Goal: Task Accomplishment & Management: Complete application form

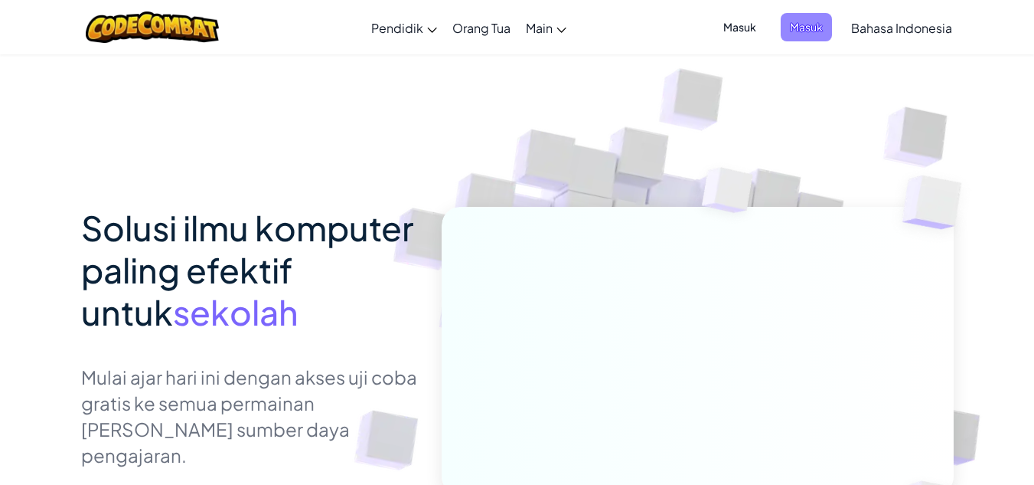
click at [800, 26] on span "Masuk" at bounding box center [806, 27] width 51 height 28
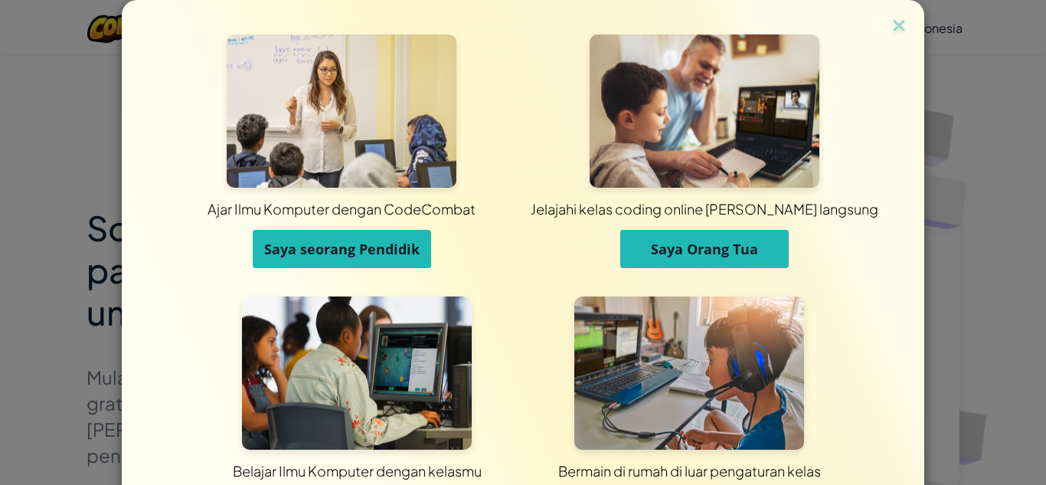
click at [366, 246] on span "Saya seorang Pendidik" at bounding box center [341, 249] width 155 height 18
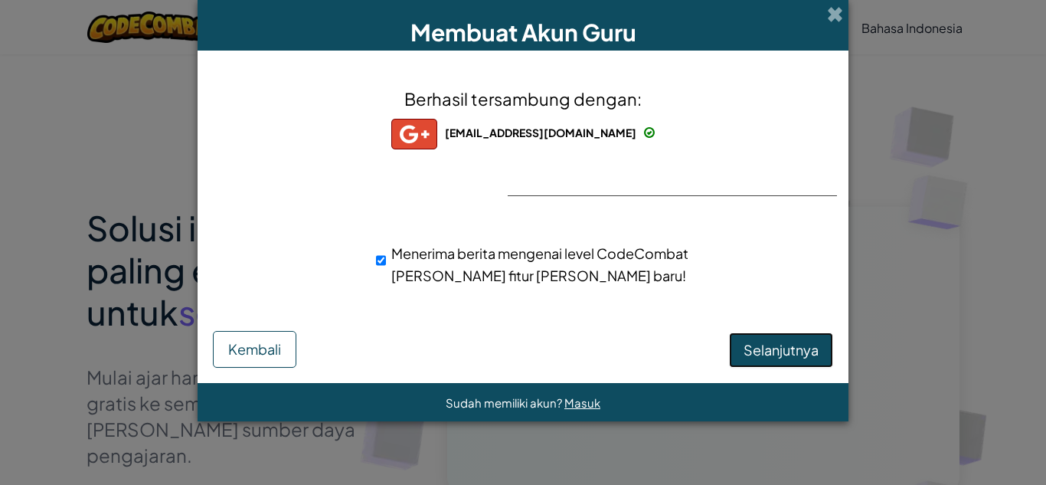
click at [800, 351] on span "Selanjutnya" at bounding box center [780, 350] width 75 height 18
click at [802, 351] on span "Selanjutnya" at bounding box center [780, 350] width 75 height 18
select select "[GEOGRAPHIC_DATA]"
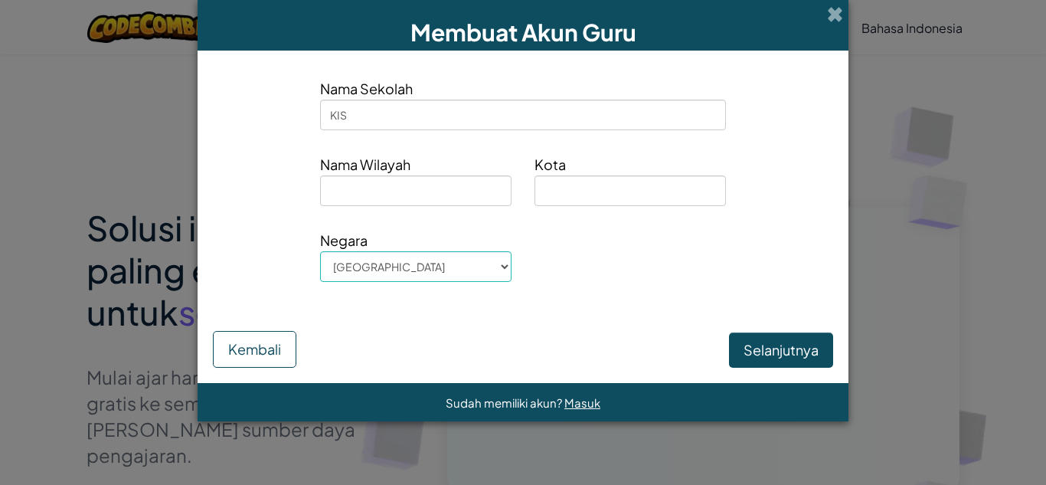
type input "KIS"
click at [372, 199] on input at bounding box center [415, 190] width 191 height 31
type input "[GEOGRAPHIC_DATA]"
click at [565, 195] on input at bounding box center [629, 190] width 191 height 31
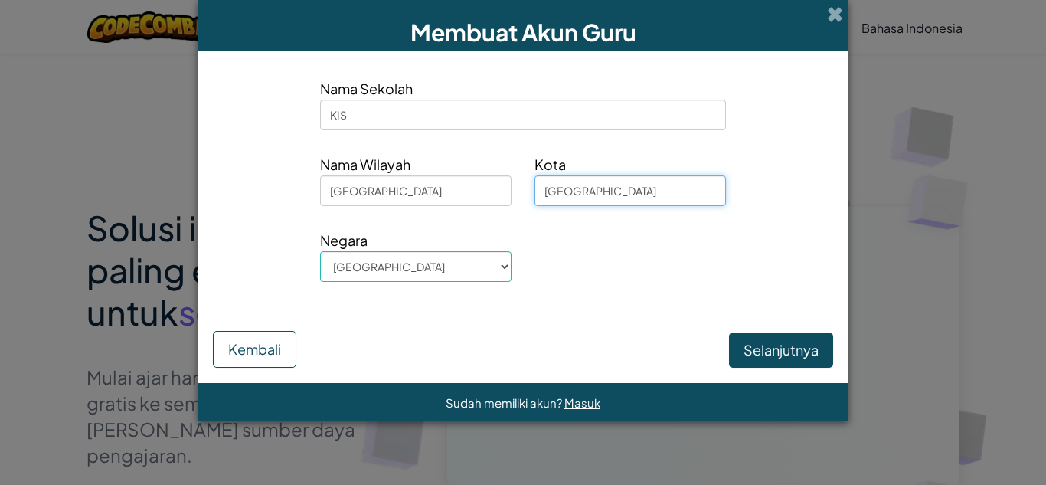
type input "[GEOGRAPHIC_DATA]"
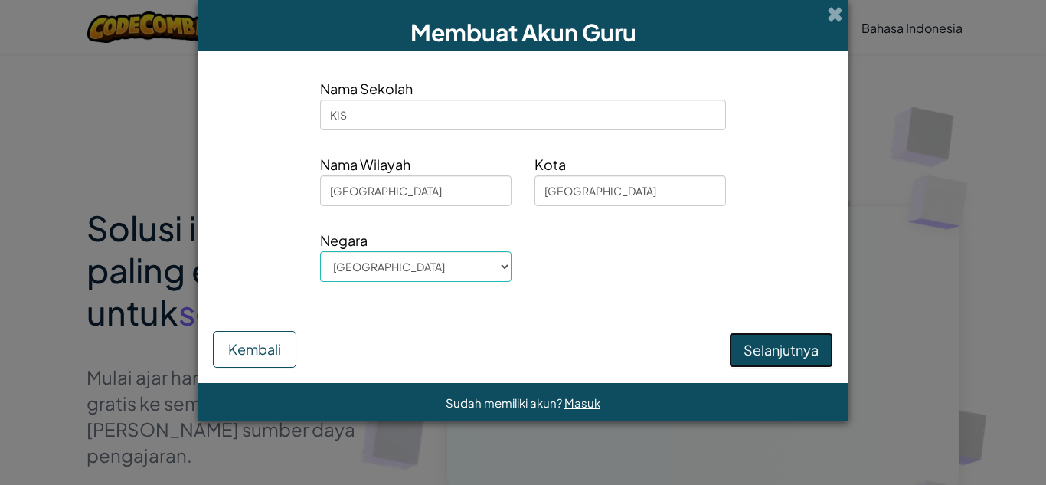
click at [792, 354] on button "Selanjutnya" at bounding box center [781, 349] width 104 height 35
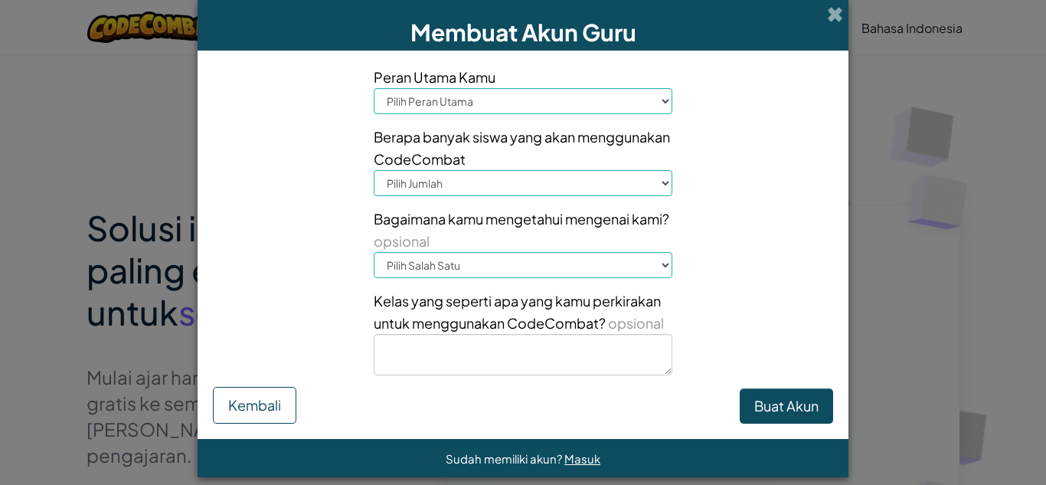
click at [649, 101] on select "Pilih Peran Utama Kepala Sekolah Orang Tua Koordinator Teknologi Guru Spesialis…" at bounding box center [523, 101] width 299 height 26
select select "Teacher"
click at [374, 88] on select "Pilih Peran Utama Kepala Sekolah Orang Tua Koordinator Teknologi Guru Spesialis…" at bounding box center [523, 101] width 299 height 26
click at [511, 182] on select "Pilih Jumlah 1-10 11-50 [PHONE_NUMBER] [PHONE_NUMBER] 1000+" at bounding box center [523, 183] width 299 height 26
select select "51-100"
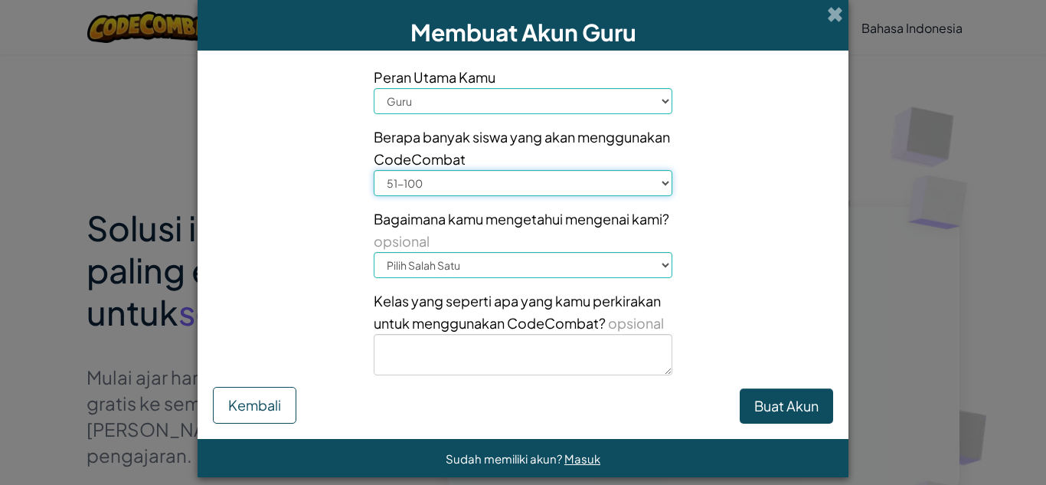
click at [374, 170] on select "Pilih Jumlah 1-10 11-50 [PHONE_NUMBER] [PHONE_NUMBER] 1000+" at bounding box center [523, 183] width 299 height 26
click at [533, 263] on select "Pilih Salah Satu Konferensi (misalnya ISTE) [DOMAIN_NAME][URL] of Code Guru Adm…" at bounding box center [523, 265] width 299 height 26
select select "Other"
click at [374, 252] on select "Pilih Salah Satu Konferensi (misalnya ISTE) [DOMAIN_NAME][URL] of Code Guru Adm…" at bounding box center [523, 265] width 299 height 26
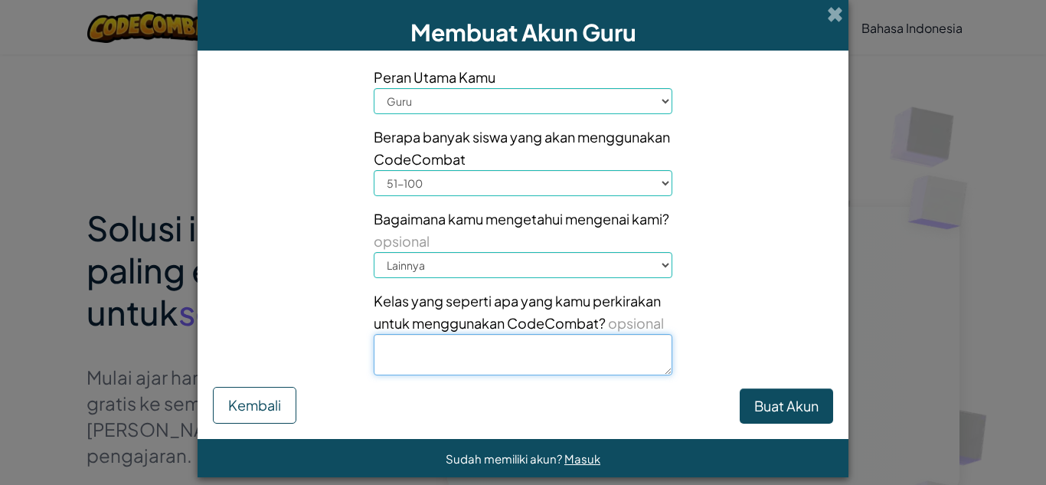
click at [502, 357] on textarea at bounding box center [523, 354] width 299 height 41
type textarea "Kelas games unpulged [PERSON_NAME] pluged"
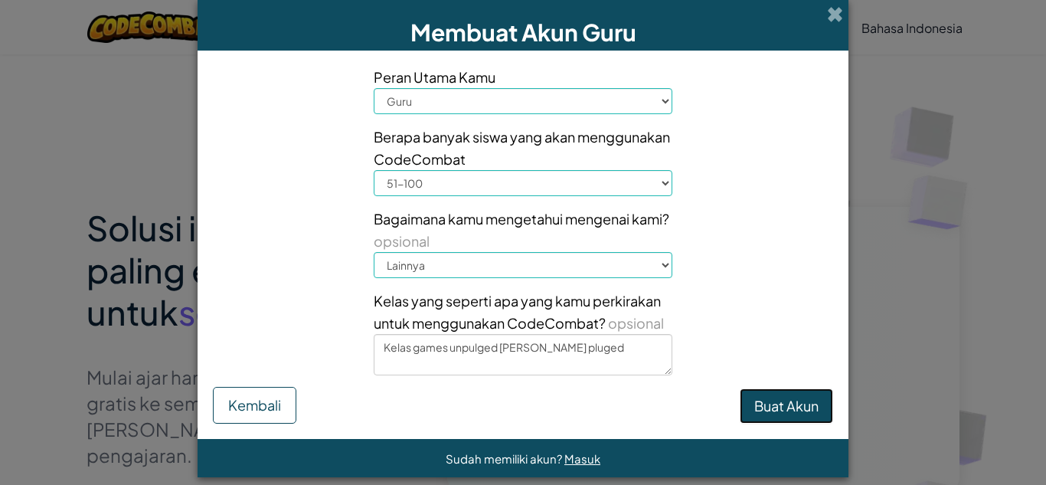
click at [767, 410] on button "Buat Akun" at bounding box center [785, 405] width 93 height 35
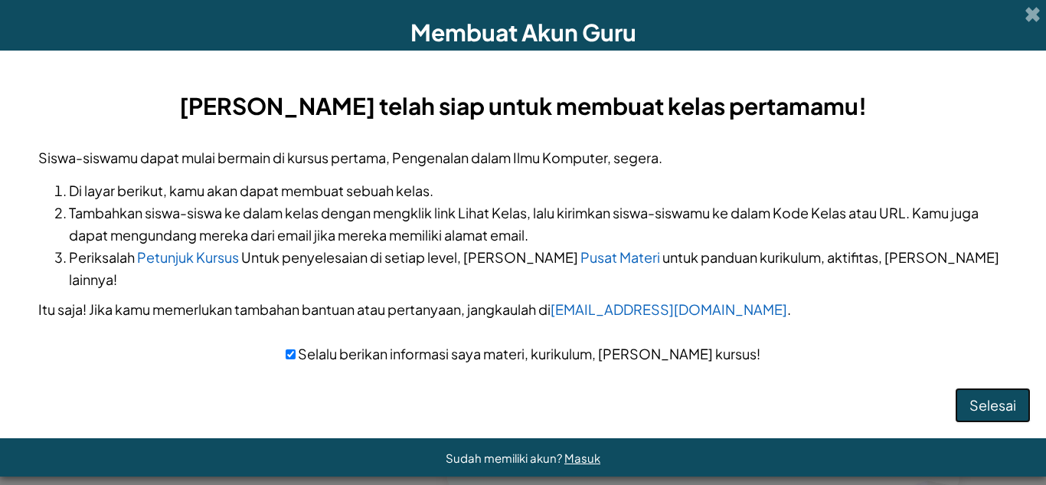
click at [988, 387] on button "Selesai" at bounding box center [993, 404] width 76 height 35
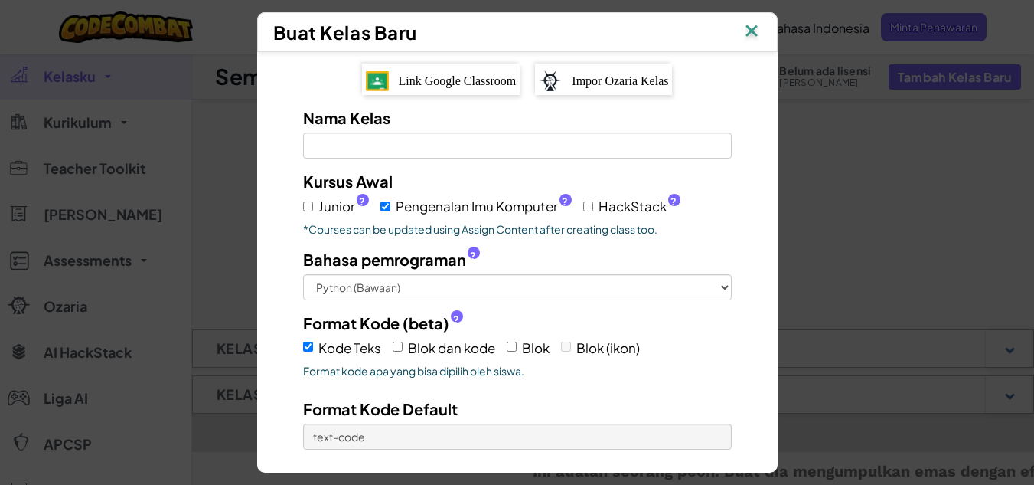
click at [762, 33] on img at bounding box center [752, 32] width 20 height 23
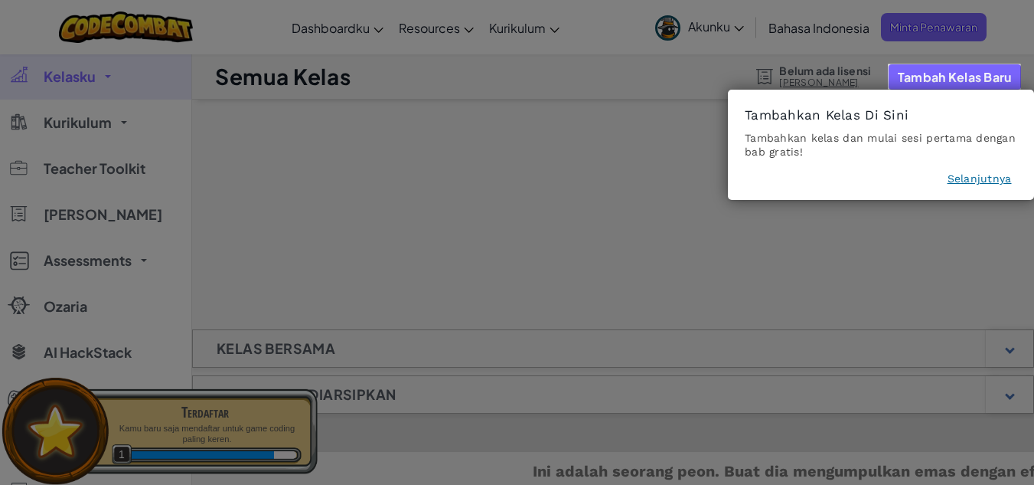
click at [975, 182] on button "Selanjutnya" at bounding box center [980, 178] width 64 height 15
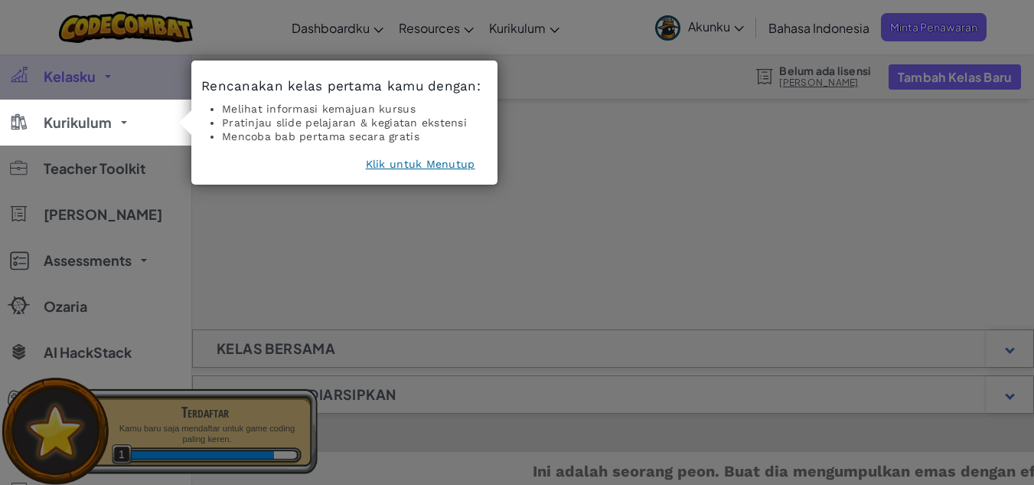
click at [433, 164] on button "Klik untuk Menutup" at bounding box center [420, 163] width 109 height 15
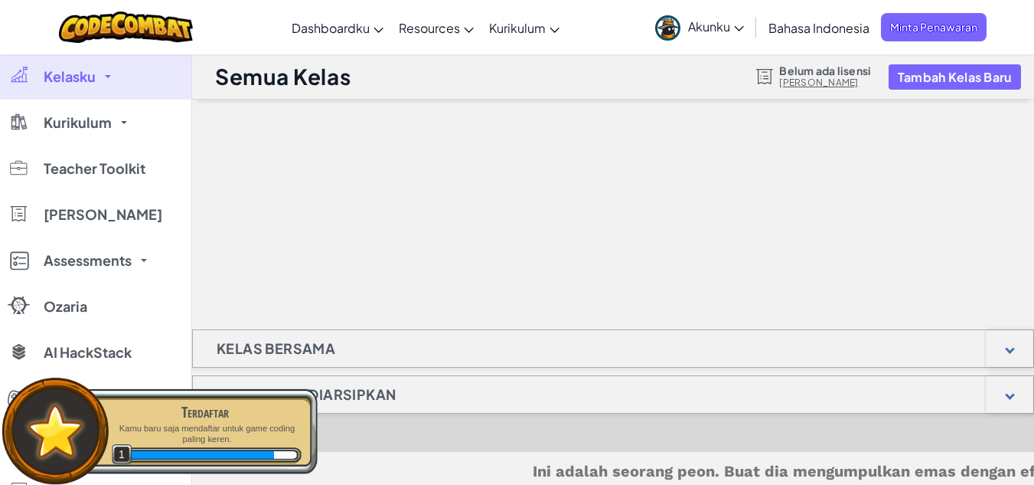
click at [368, 269] on div "Kelas Bersama Kelas yang Diarsipkan Ini adalah seorang peon. Buat dia mengumpul…" at bounding box center [613, 373] width 842 height 547
click at [661, 335] on div "Kelas Bersama" at bounding box center [613, 348] width 842 height 38
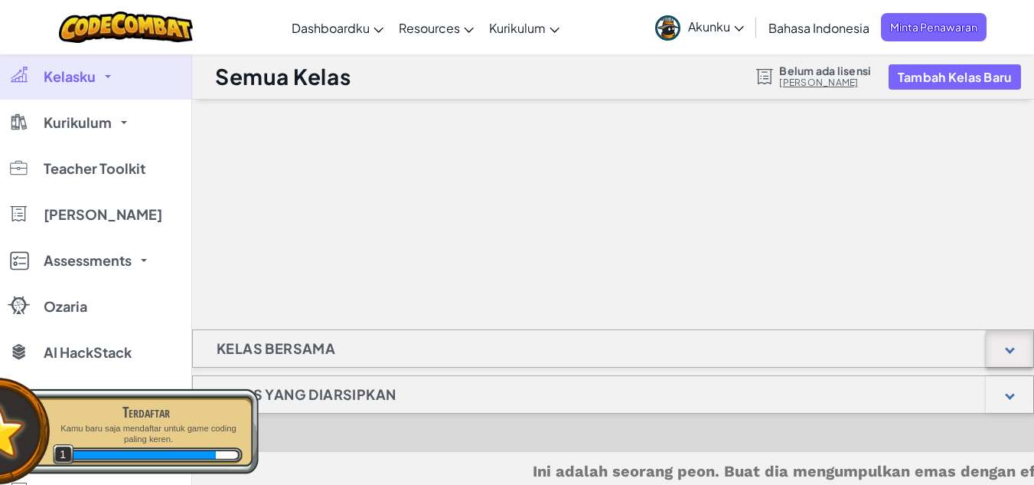
click at [1007, 344] on div at bounding box center [1009, 348] width 47 height 37
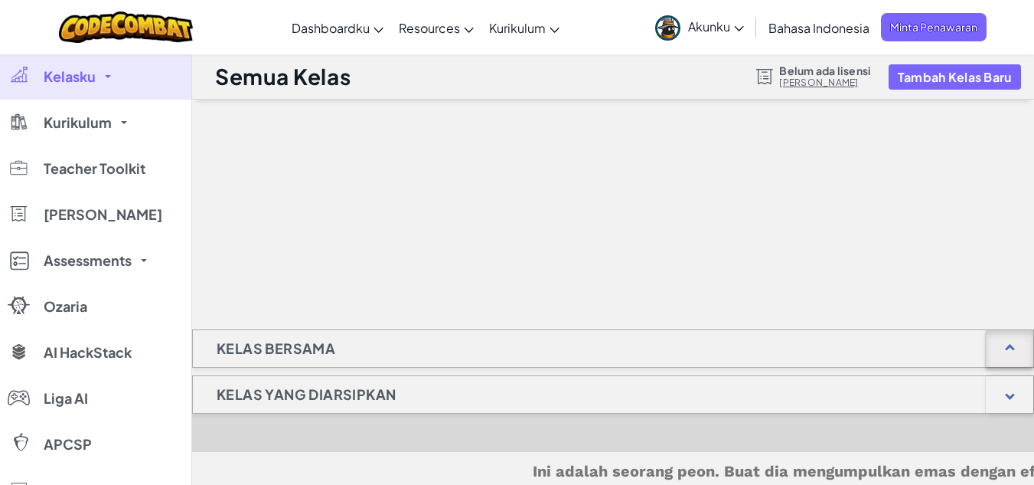
click at [1007, 344] on div at bounding box center [1009, 348] width 47 height 37
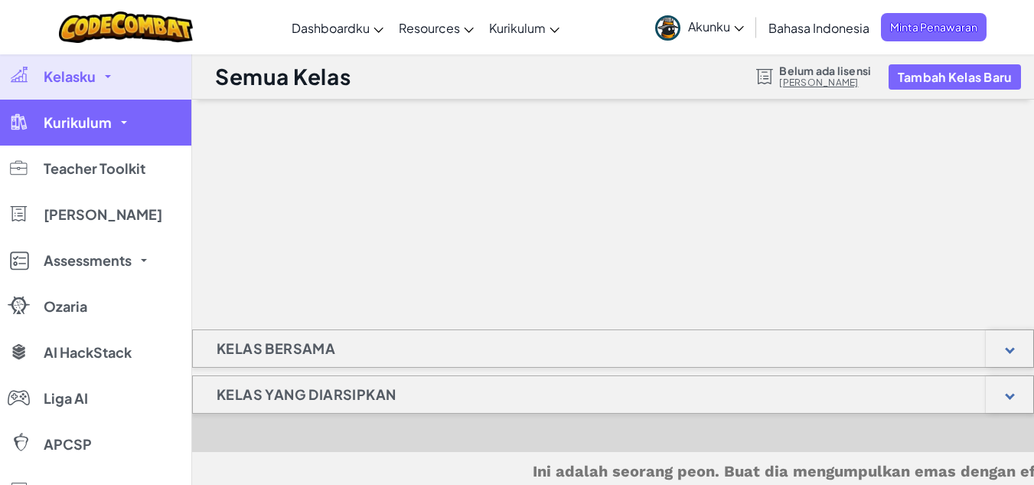
click at [123, 136] on link "Kurikulum" at bounding box center [95, 123] width 191 height 46
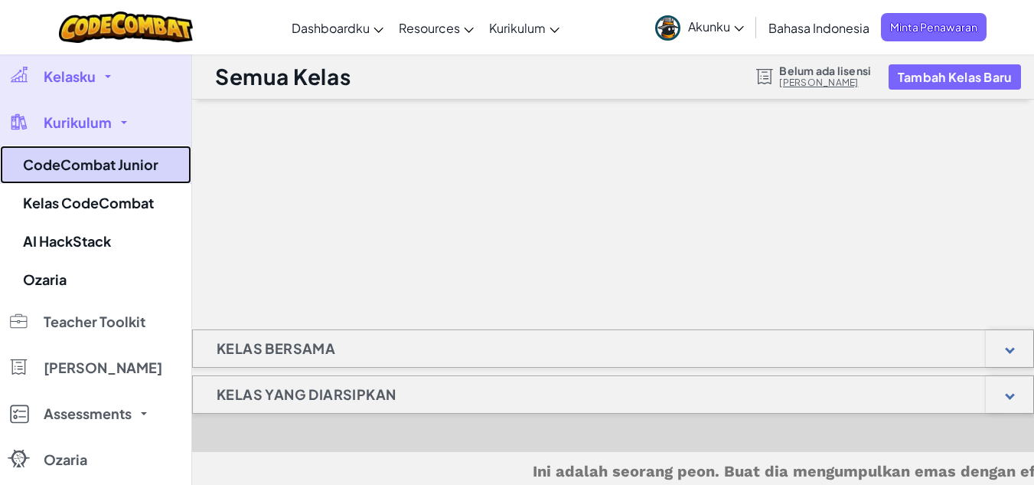
click at [121, 167] on link "CodeCombat Junior" at bounding box center [95, 164] width 191 height 38
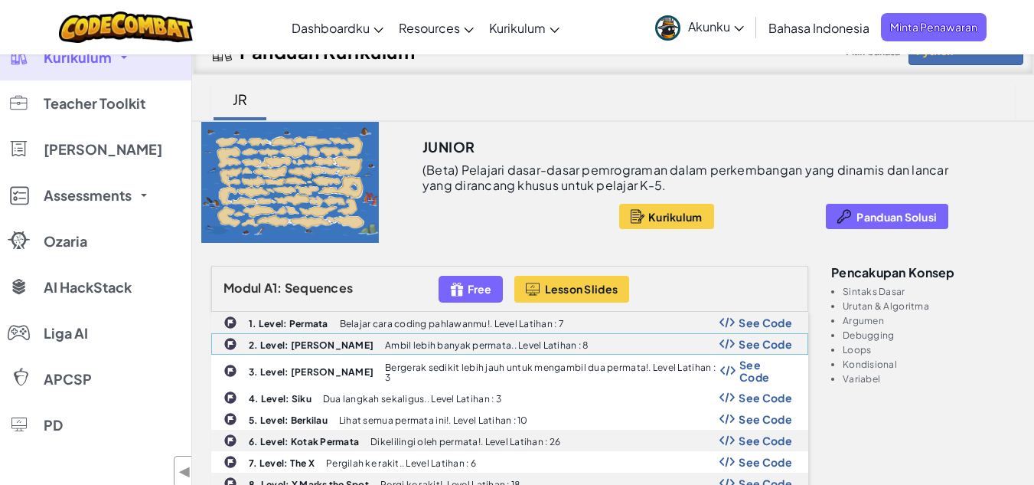
scroll to position [73, 0]
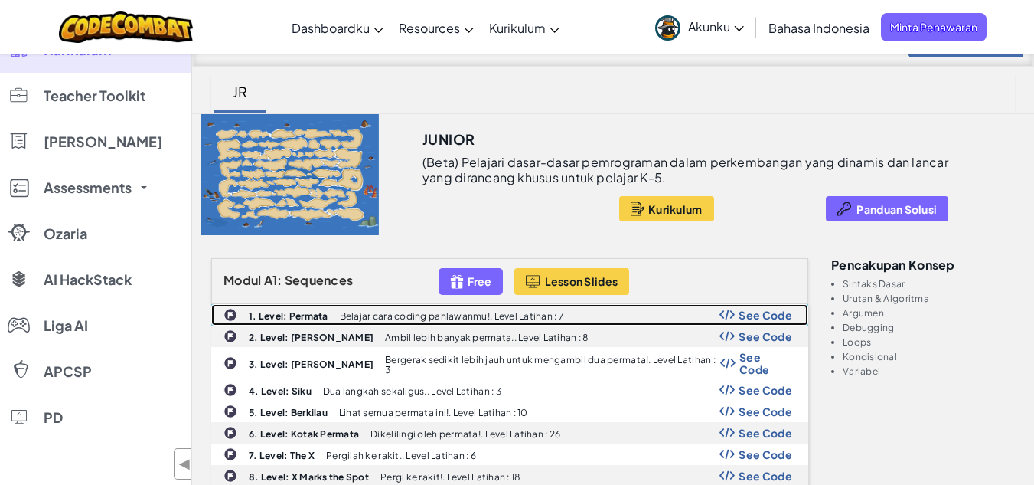
click at [747, 318] on span "See Code" at bounding box center [766, 315] width 54 height 12
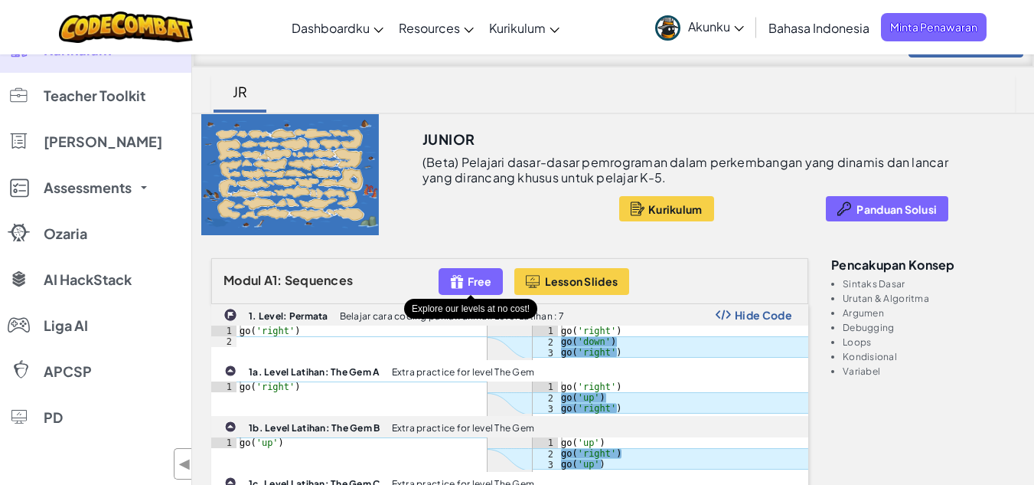
click at [466, 285] on div "Free" at bounding box center [471, 281] width 64 height 27
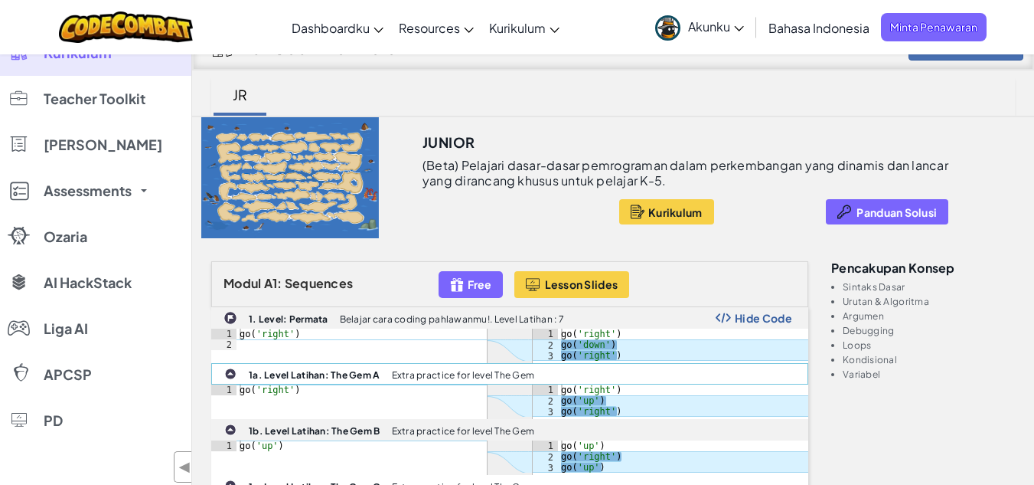
scroll to position [0, 0]
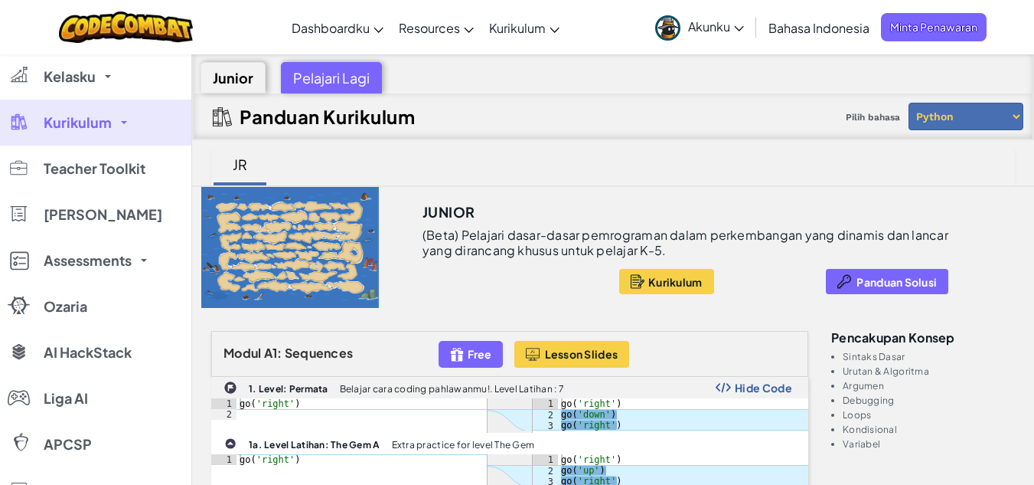
type textarea "go('right')"
click at [429, 399] on div "go ( 'right' )" at bounding box center [362, 419] width 250 height 43
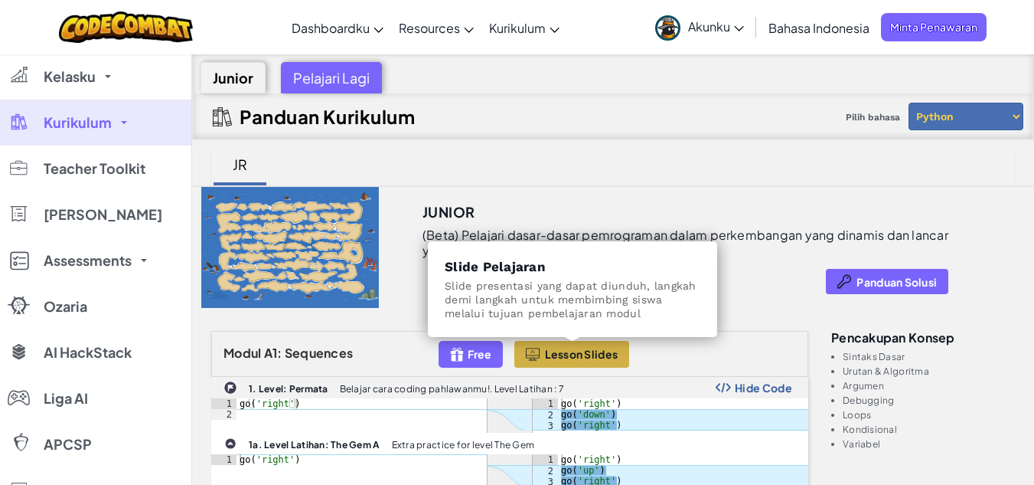
click at [592, 354] on span "Lesson Slides" at bounding box center [581, 354] width 73 height 12
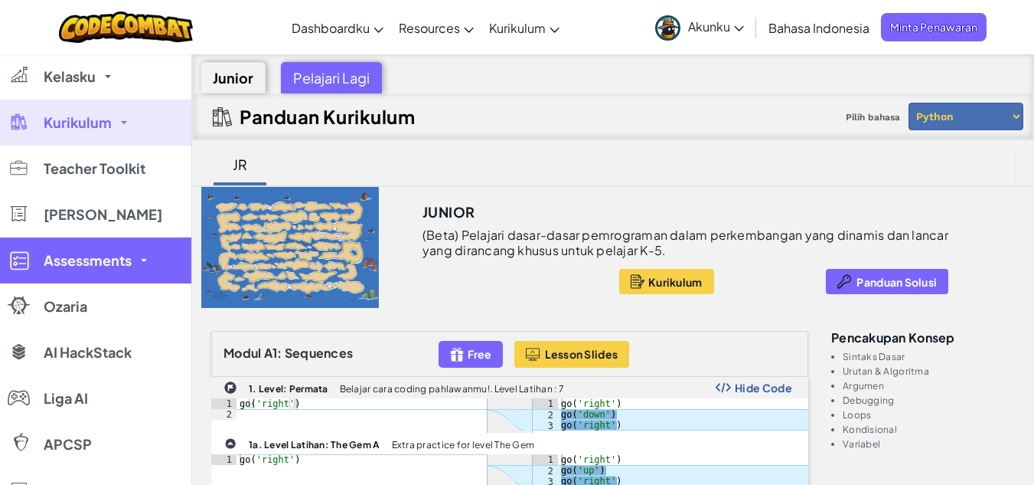
click at [64, 269] on link "Assessments" at bounding box center [95, 260] width 191 height 46
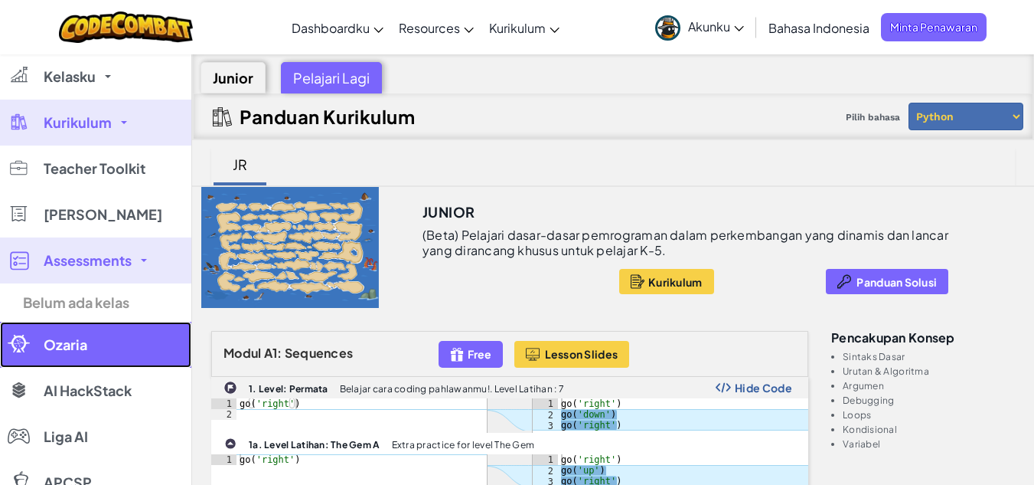
click at [51, 351] on span "Ozaria" at bounding box center [66, 345] width 44 height 14
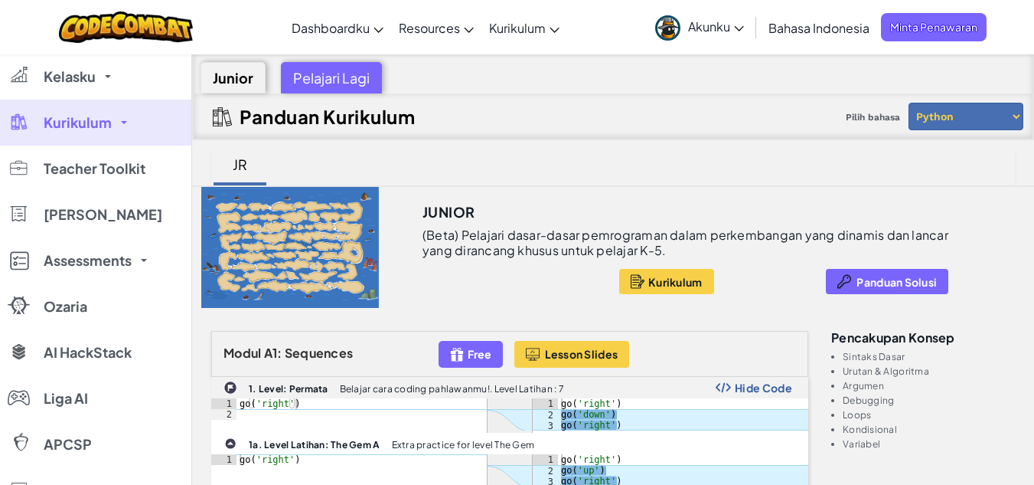
click at [737, 34] on span "Akunku" at bounding box center [716, 26] width 56 height 16
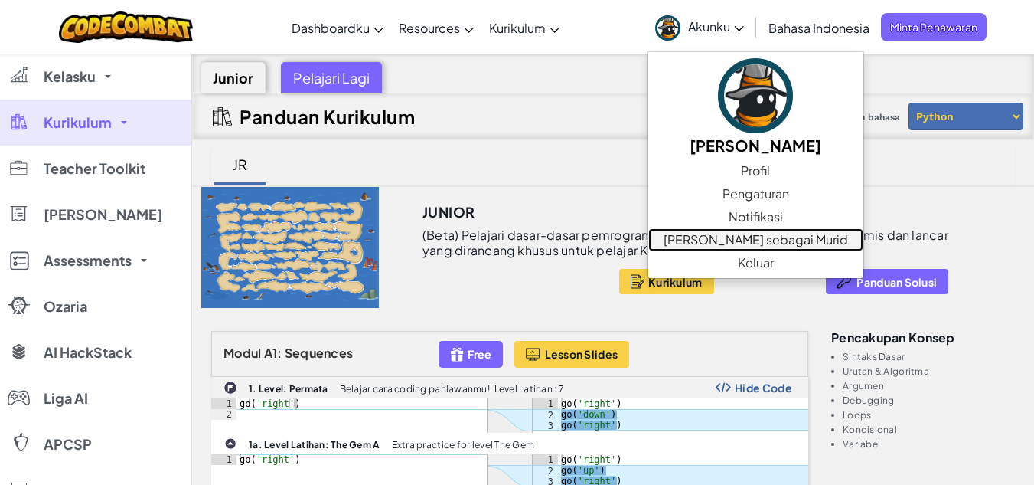
click at [731, 237] on link "[PERSON_NAME] sebagai Murid" at bounding box center [755, 239] width 215 height 23
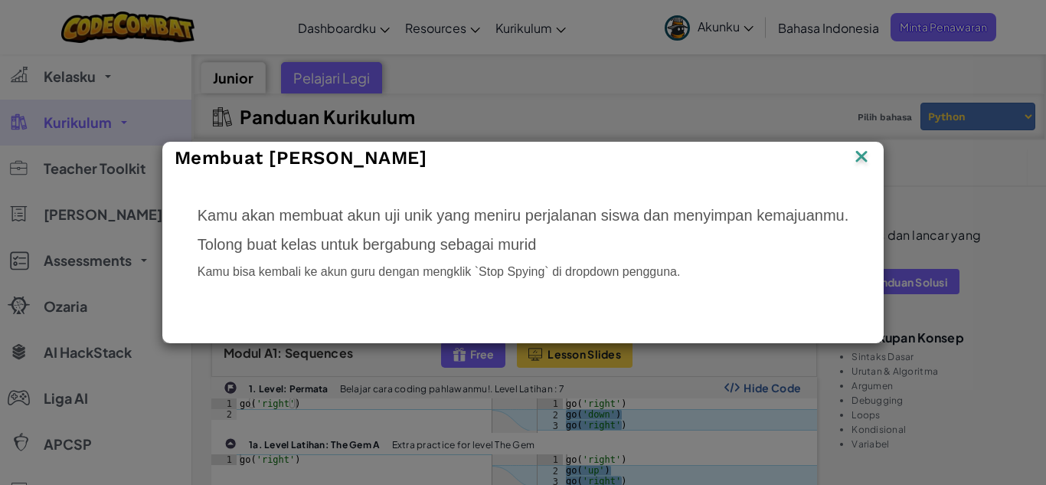
click at [859, 163] on img at bounding box center [861, 157] width 20 height 23
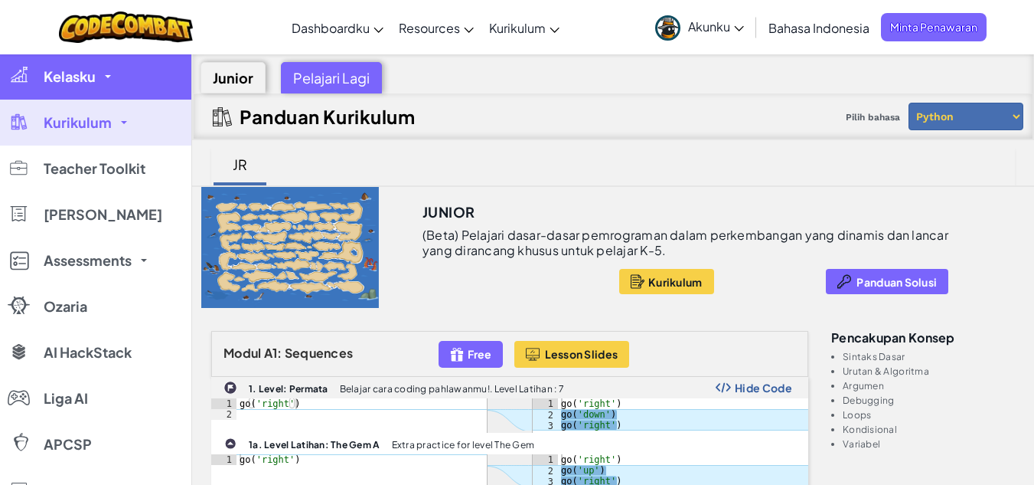
click at [99, 70] on link "Kelasku" at bounding box center [95, 77] width 191 height 46
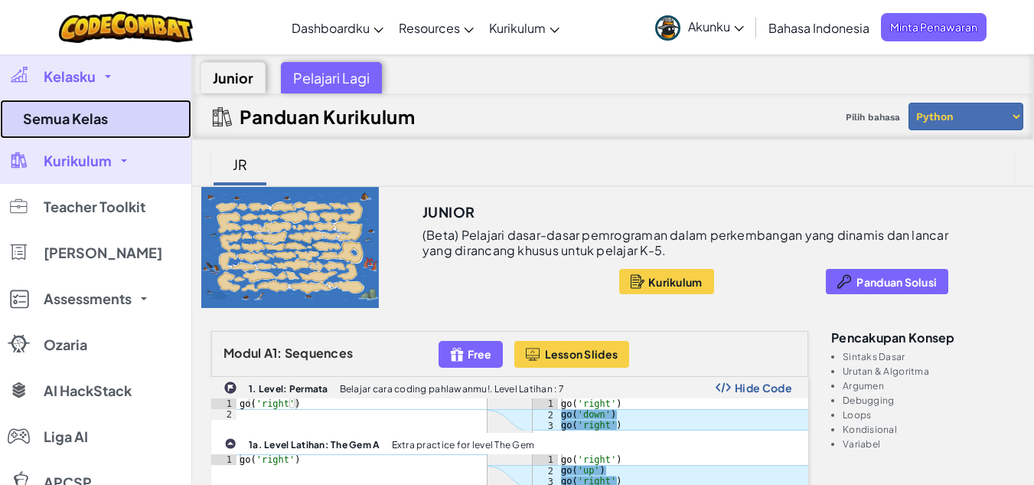
click at [89, 116] on link "Semua Kelas" at bounding box center [95, 119] width 191 height 39
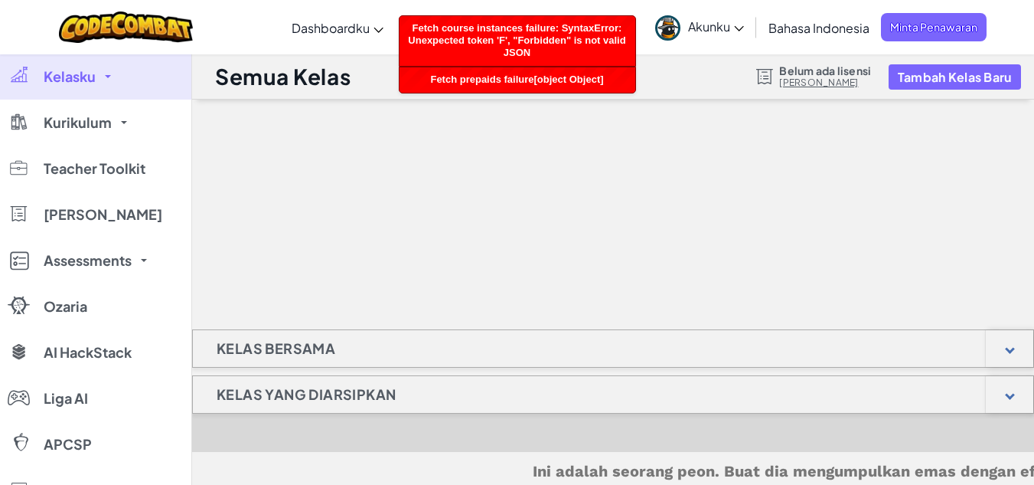
click at [578, 354] on div "Kelas Bersama" at bounding box center [613, 348] width 842 height 38
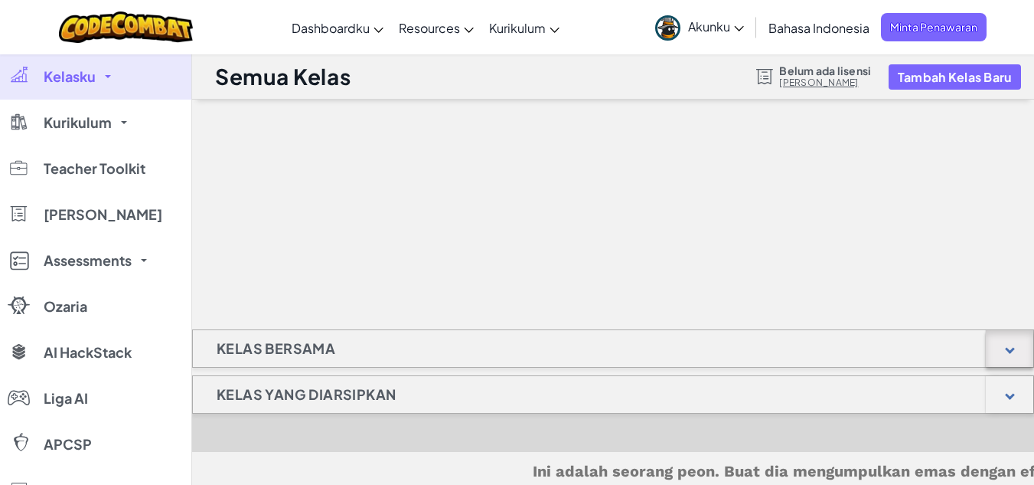
click at [1020, 350] on div at bounding box center [1009, 348] width 47 height 37
click at [966, 64] on button "Tambah Kelas Baru" at bounding box center [955, 76] width 132 height 25
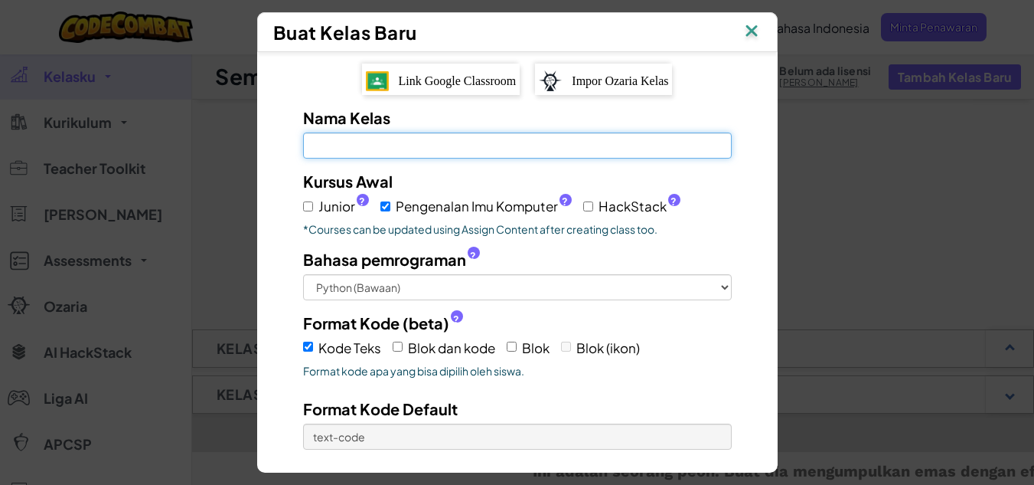
click at [498, 138] on input "Nama Kelas Kolom ini wajib diisi" at bounding box center [517, 145] width 429 height 26
type input "Kelas 6"
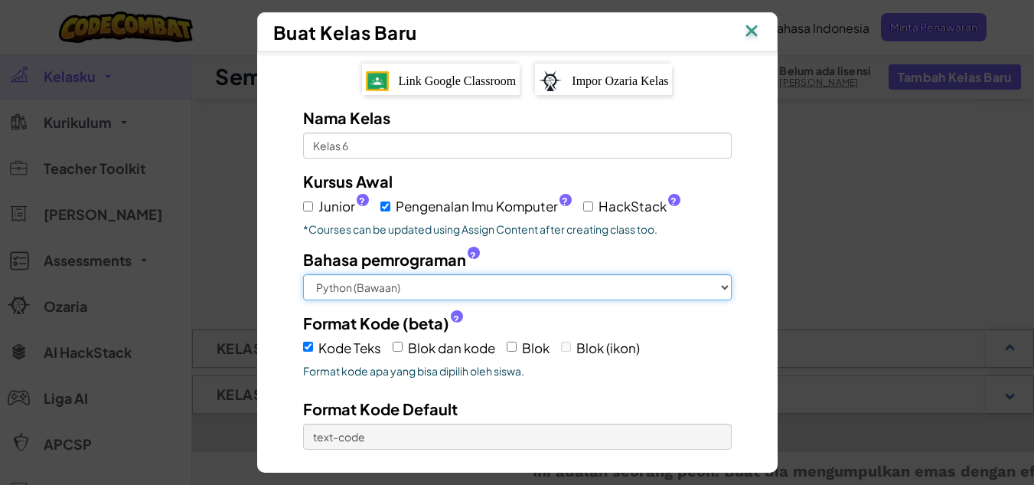
click at [716, 289] on select "Python (Bawaan) JavaScript C++ Java (Eksperimental)" at bounding box center [517, 287] width 429 height 26
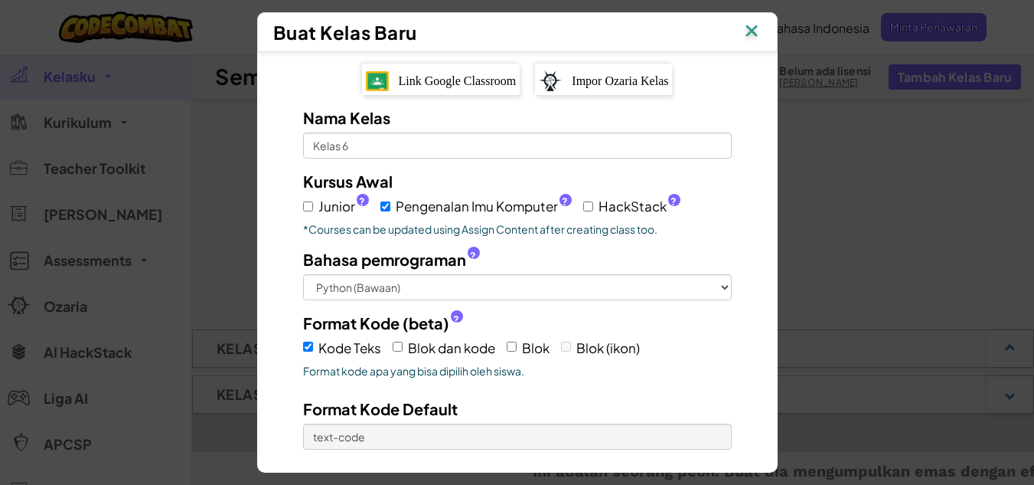
click at [740, 212] on div "Nama Kelas Kelas 6 Kursus Awal Junior ? Pengenalan Imu Komputer ? HackStack ? *…" at bounding box center [517, 329] width 475 height 446
click at [393, 344] on input "Blok dan kode" at bounding box center [398, 346] width 10 height 10
checkbox input "true"
click at [509, 348] on input "Blok" at bounding box center [512, 346] width 10 height 10
click at [507, 344] on input "Blok" at bounding box center [512, 346] width 10 height 10
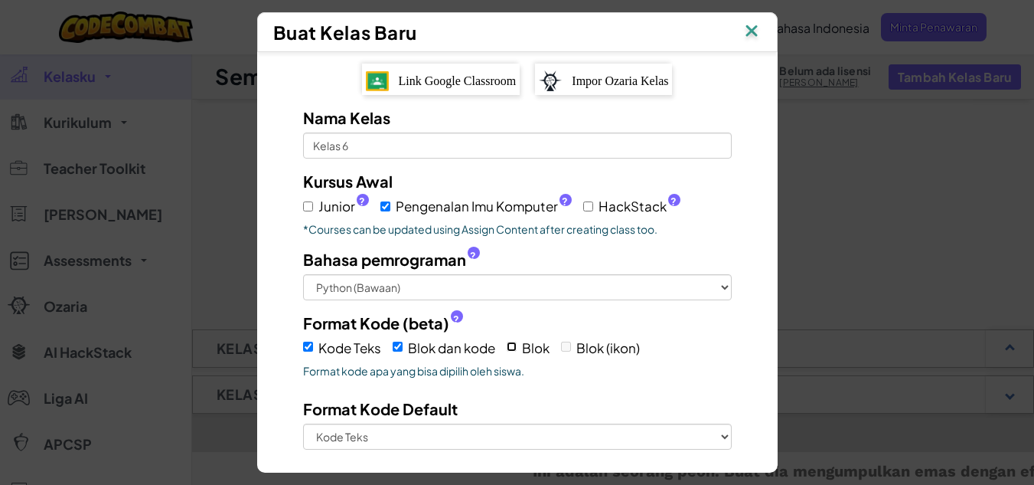
click at [507, 344] on input "Blok" at bounding box center [512, 346] width 10 height 10
checkbox input "true"
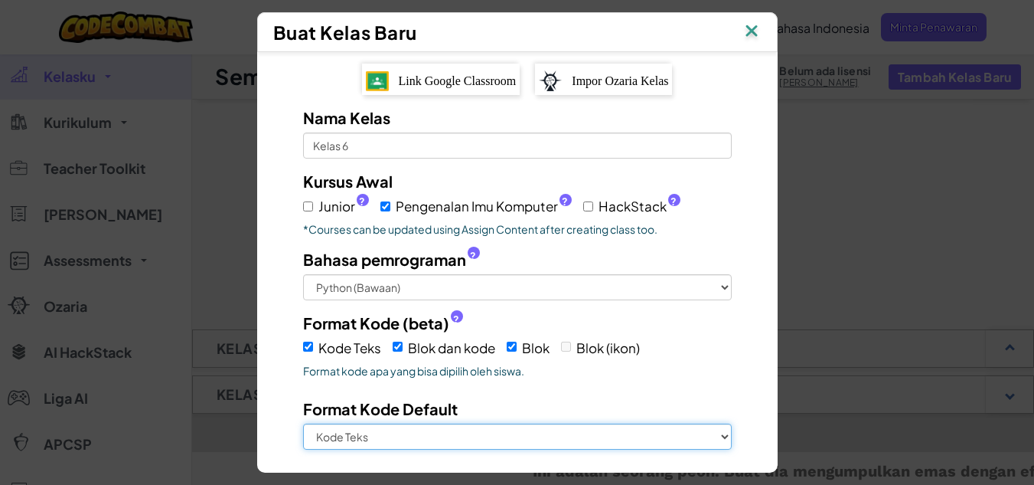
click at [416, 429] on select "Kode Teks Blok dan kode Blok" at bounding box center [517, 436] width 429 height 26
select select "blocks-and-code"
click at [303, 423] on select "Kode Teks Blok dan kode Blok" at bounding box center [517, 436] width 429 height 26
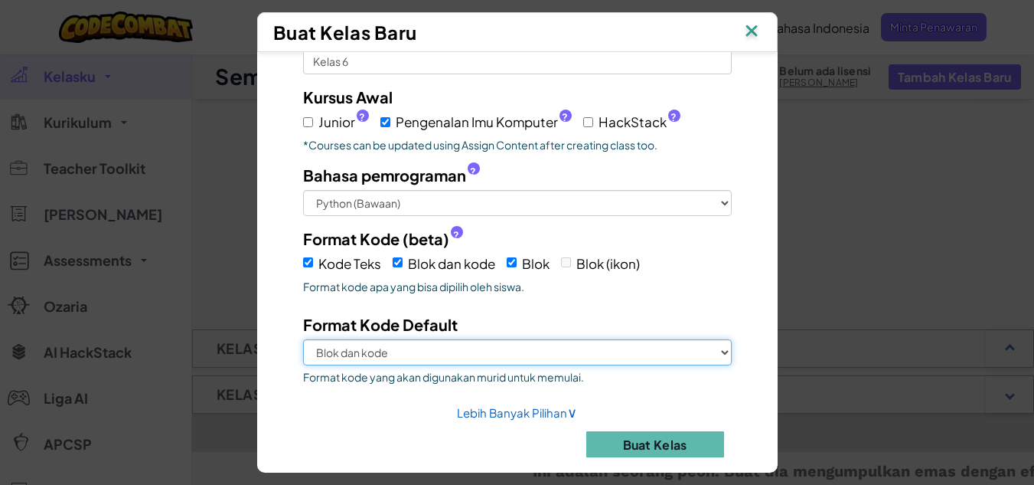
scroll to position [104, 0]
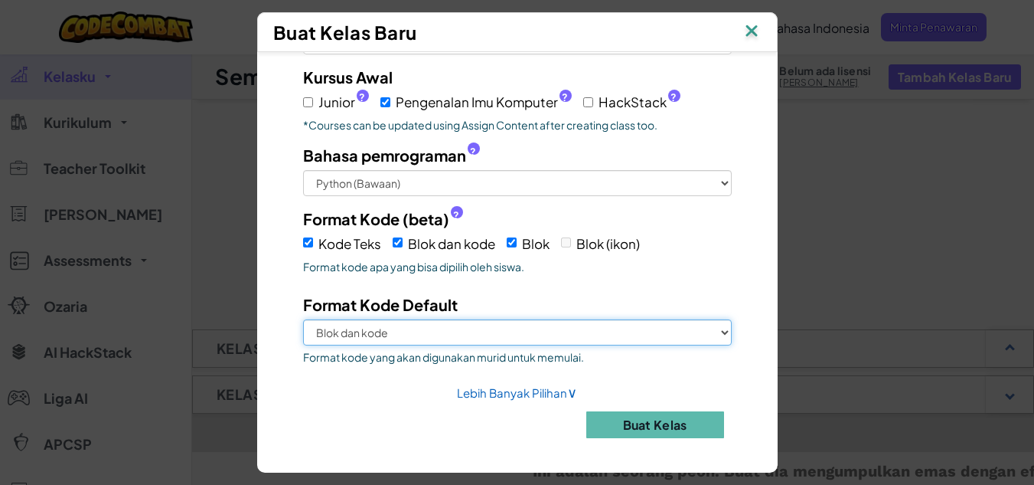
click at [601, 328] on select "Kode Teks Blok dan kode Blok" at bounding box center [517, 332] width 429 height 26
click at [303, 319] on select "Kode Teks Blok dan kode Blok" at bounding box center [517, 332] width 429 height 26
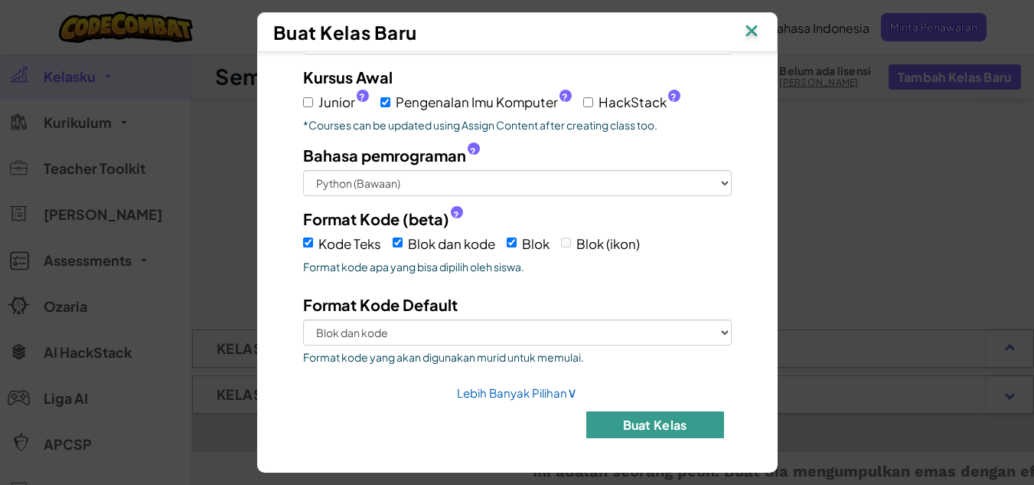
click at [649, 429] on button "Buat Kelas" at bounding box center [655, 424] width 138 height 27
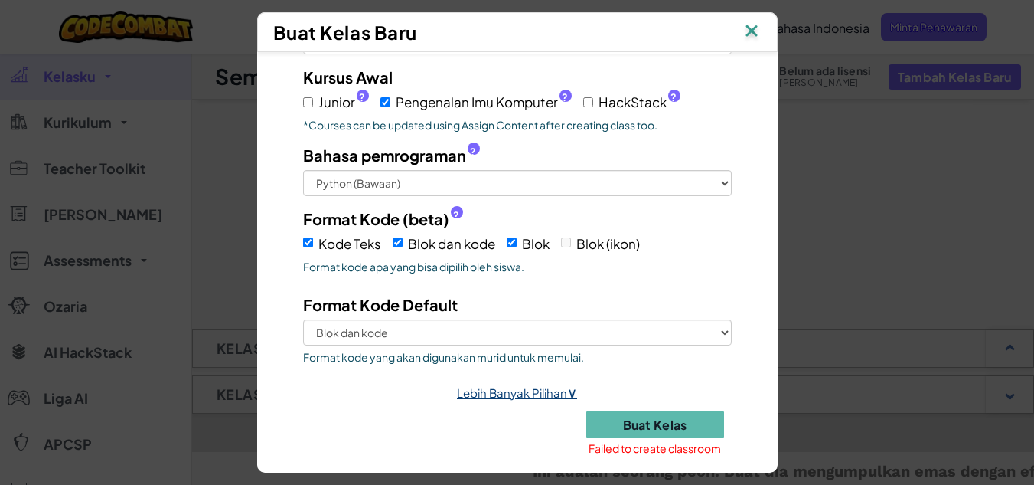
click at [517, 389] on link "Lebih Banyak Pilihan ∨" at bounding box center [517, 392] width 120 height 15
select select
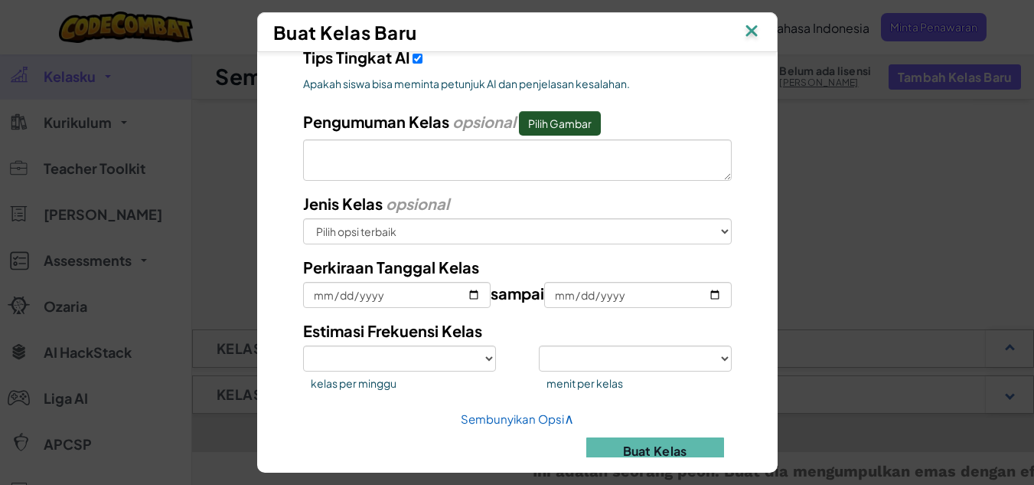
scroll to position [772, 0]
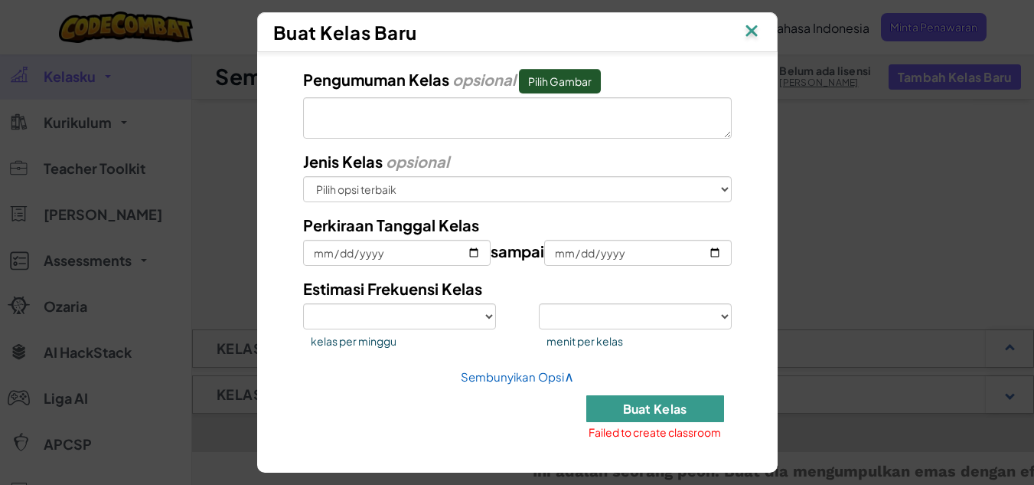
click at [652, 409] on button "Buat Kelas" at bounding box center [655, 408] width 138 height 27
select select
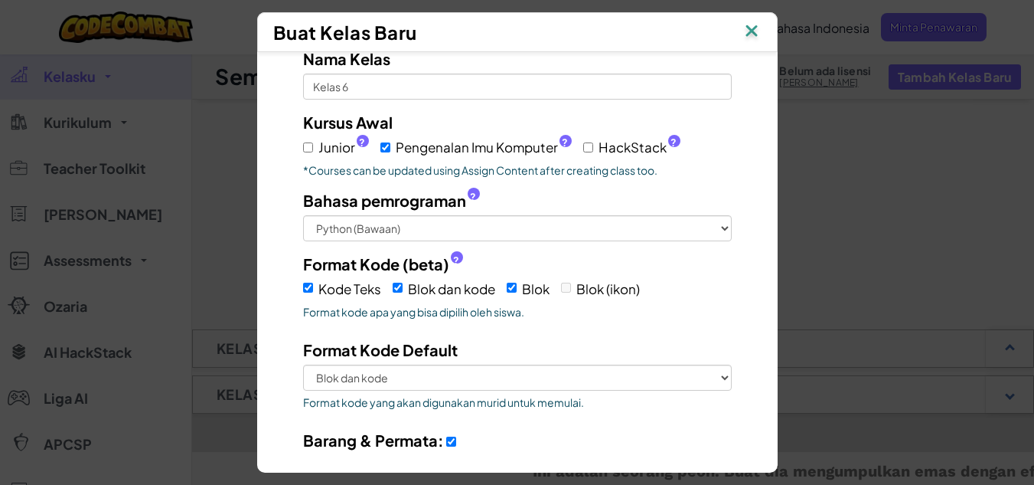
scroll to position [0, 0]
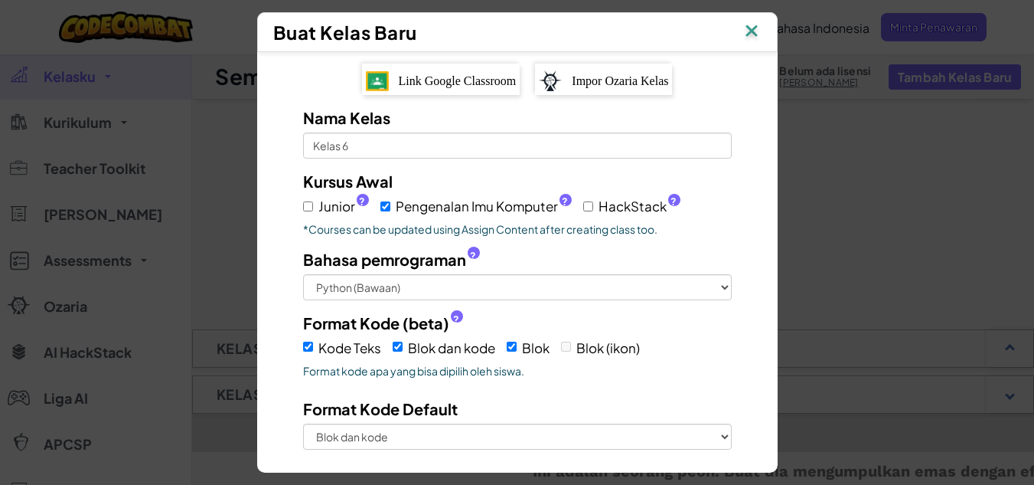
click at [308, 211] on label "Junior ?" at bounding box center [336, 206] width 66 height 22
click at [308, 211] on input "Junior ?" at bounding box center [308, 206] width 10 height 10
checkbox input "true"
select select
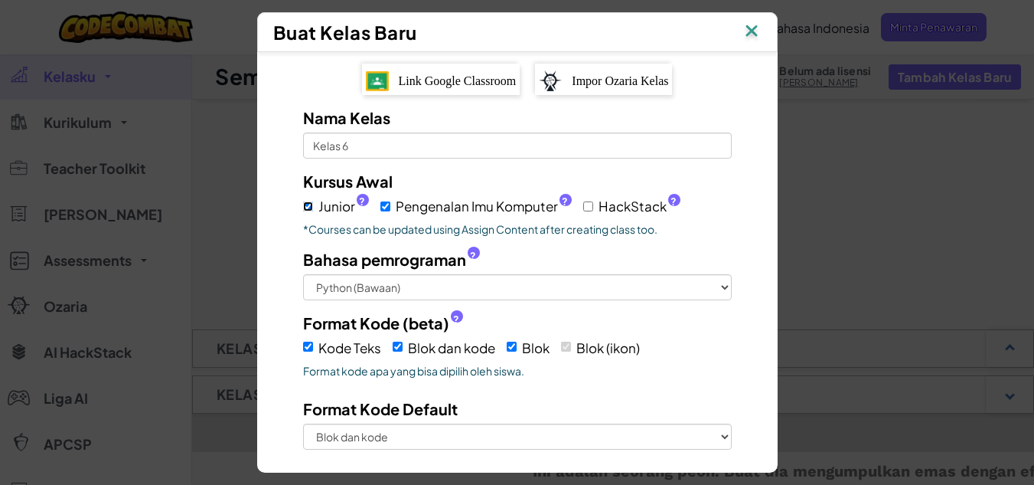
select select
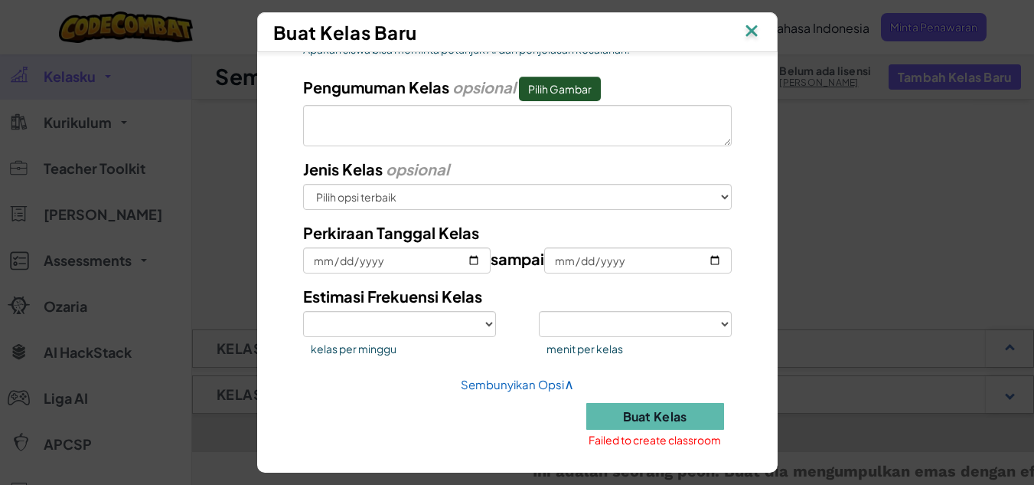
scroll to position [772, 0]
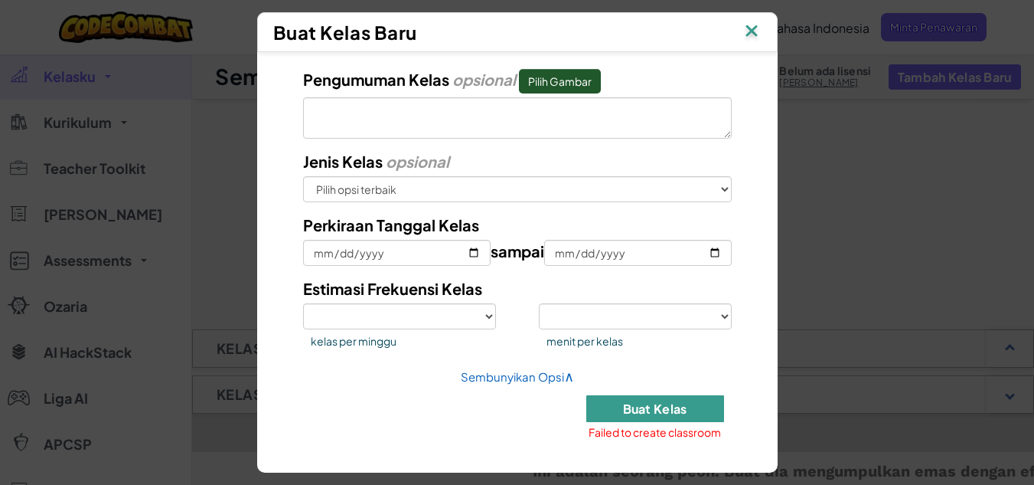
click at [653, 420] on button "Buat Kelas" at bounding box center [655, 408] width 138 height 27
select select
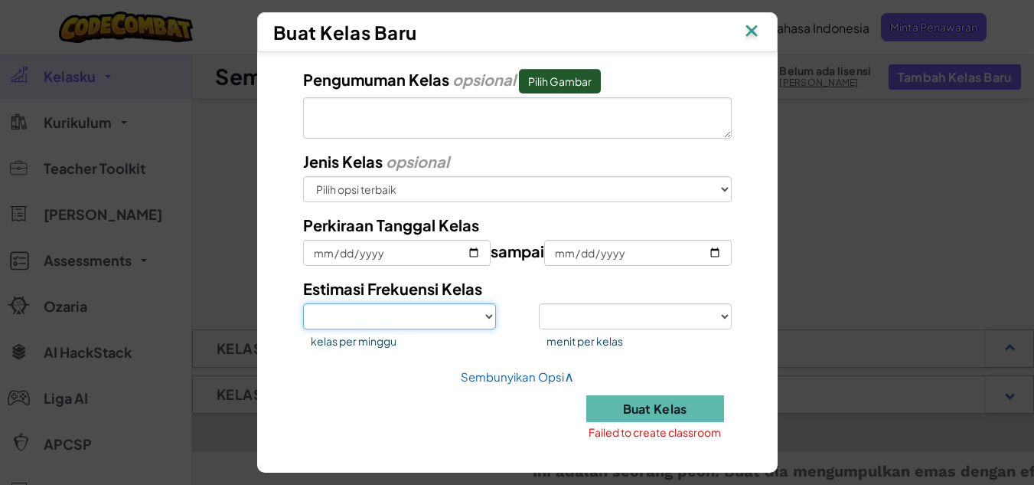
click at [476, 318] on select "1 2 3 4 5" at bounding box center [399, 316] width 193 height 26
select select "1"
click at [303, 303] on select "1 2 3 4 5" at bounding box center [399, 316] width 193 height 26
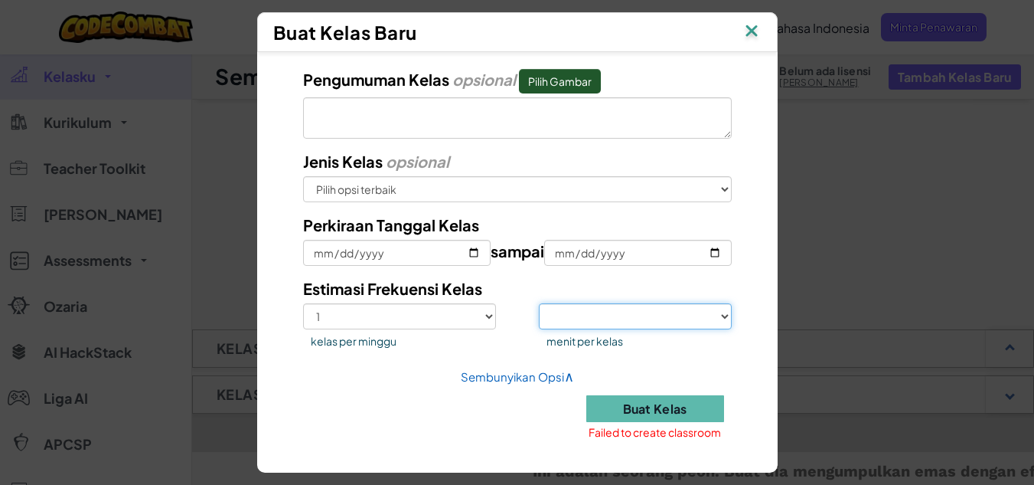
click at [612, 320] on select "<30 30 50 75 >75" at bounding box center [635, 316] width 193 height 26
click at [350, 470] on div at bounding box center [517, 464] width 521 height 15
click at [703, 309] on select "<30 30 50 75 >75" at bounding box center [635, 316] width 193 height 26
select select "50"
click at [539, 303] on select "<30 30 50 75 >75" at bounding box center [635, 316] width 193 height 26
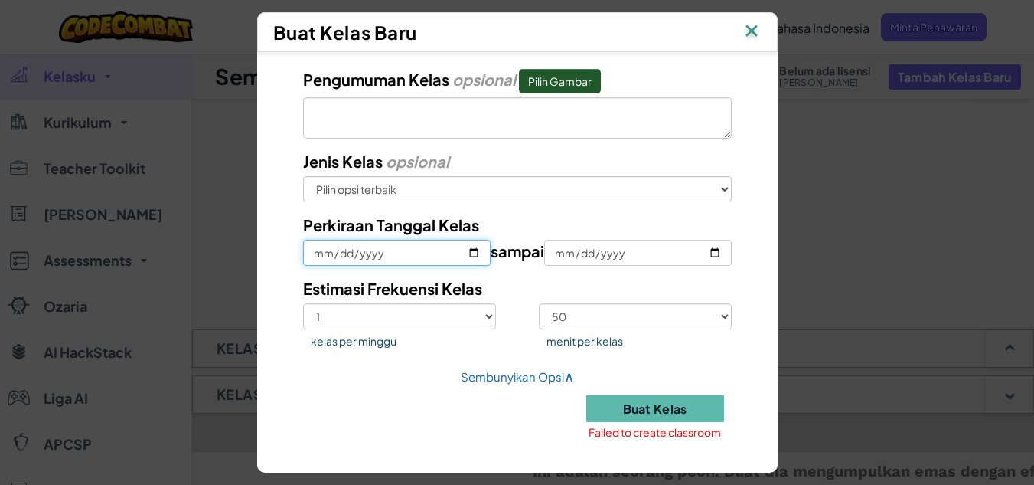
click at [465, 256] on input "Perkiraan Tanggal Kelas" at bounding box center [397, 253] width 188 height 26
type input "2025-08-25"
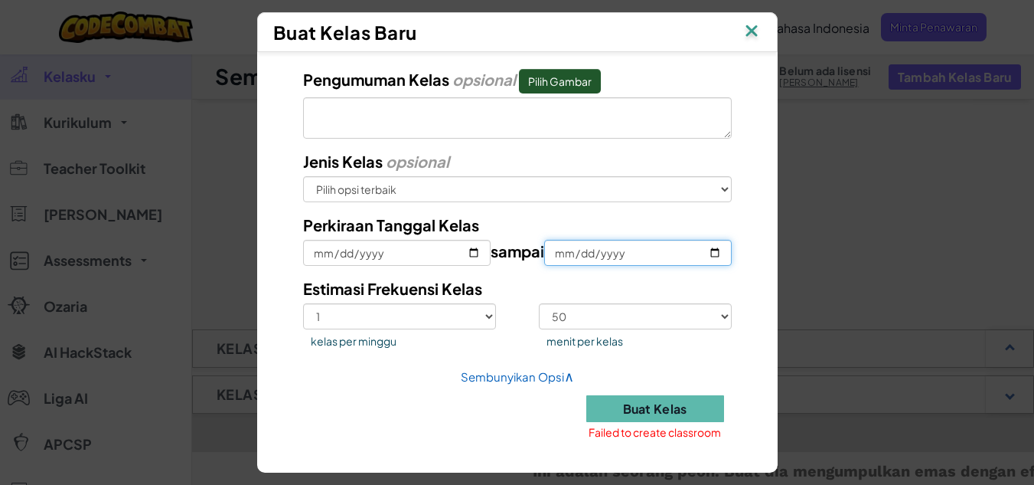
click at [708, 248] on input "sampai" at bounding box center [638, 253] width 188 height 26
type input "2025-08-27"
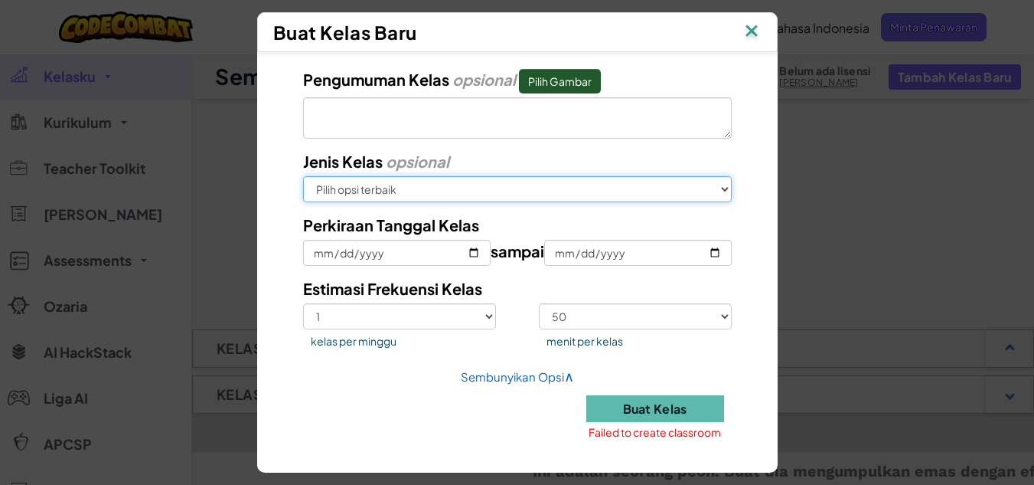
click at [625, 201] on select "Pilih opsi terbaik Di Sekolah Setelah Sekolah Online Perkemahan Sekolah di ruma…" at bounding box center [517, 189] width 429 height 26
click at [303, 176] on select "Pilih opsi terbaik Di Sekolah Setelah Sekolah Online Perkemahan Sekolah di ruma…" at bounding box center [517, 189] width 429 height 26
click at [557, 187] on select "Pilih opsi terbaik Di Sekolah Setelah Sekolah Online Perkemahan Sekolah di ruma…" at bounding box center [517, 189] width 429 height 26
select select "in-school"
click at [303, 176] on select "Pilih opsi terbaik Di Sekolah Setelah Sekolah Online Perkemahan Sekolah di ruma…" at bounding box center [517, 189] width 429 height 26
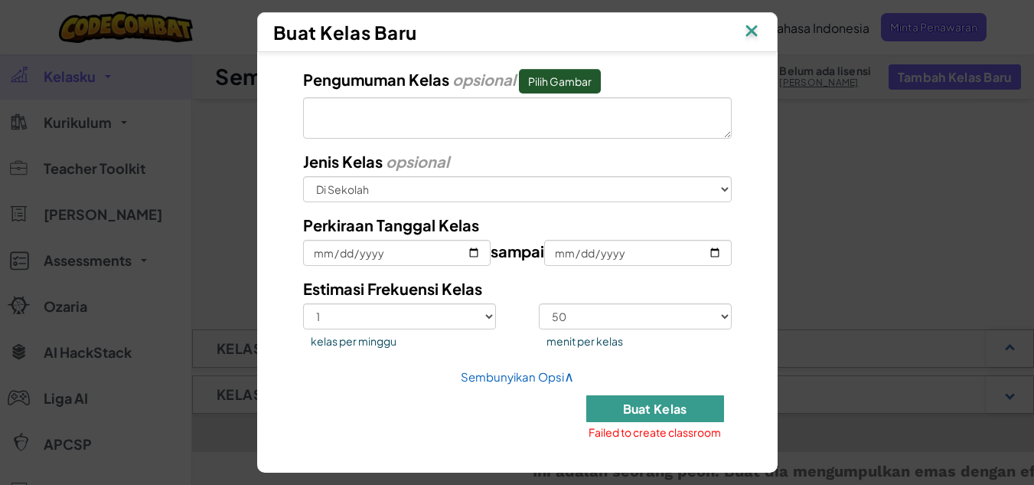
click at [641, 413] on button "Buat Kelas" at bounding box center [655, 408] width 138 height 27
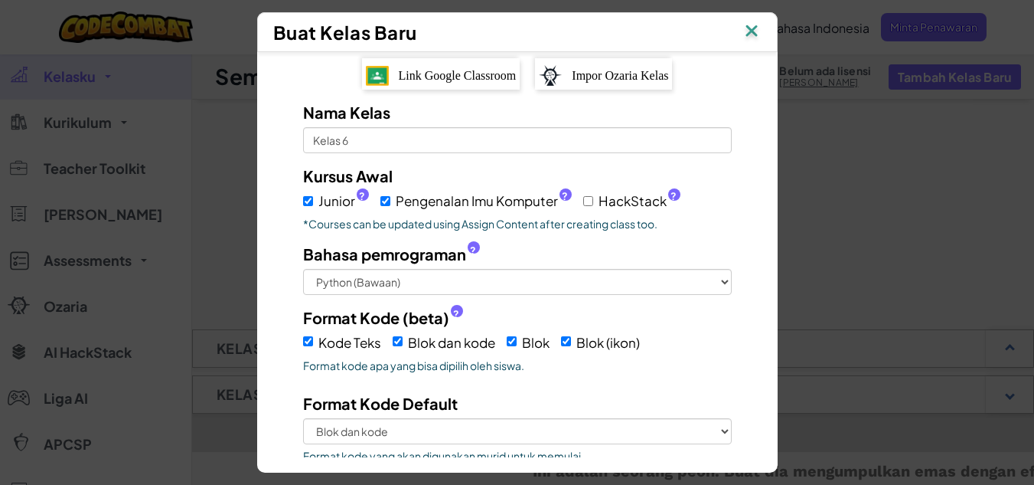
scroll to position [0, 0]
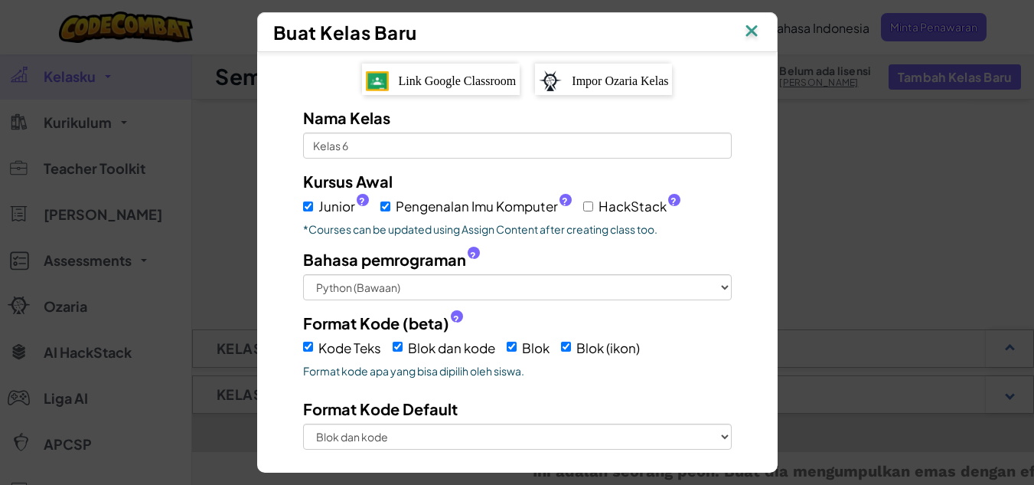
click at [452, 77] on span "Link Google Classroom" at bounding box center [458, 80] width 118 height 13
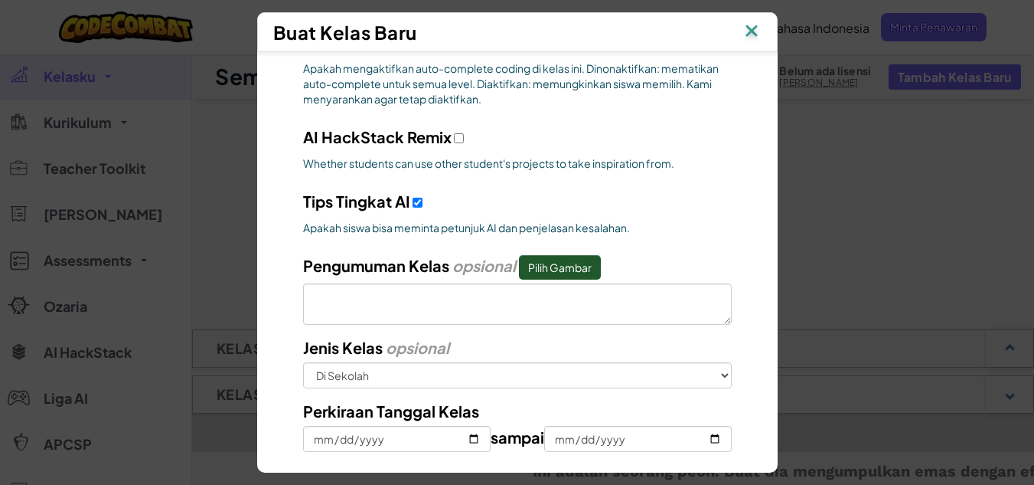
scroll to position [772, 0]
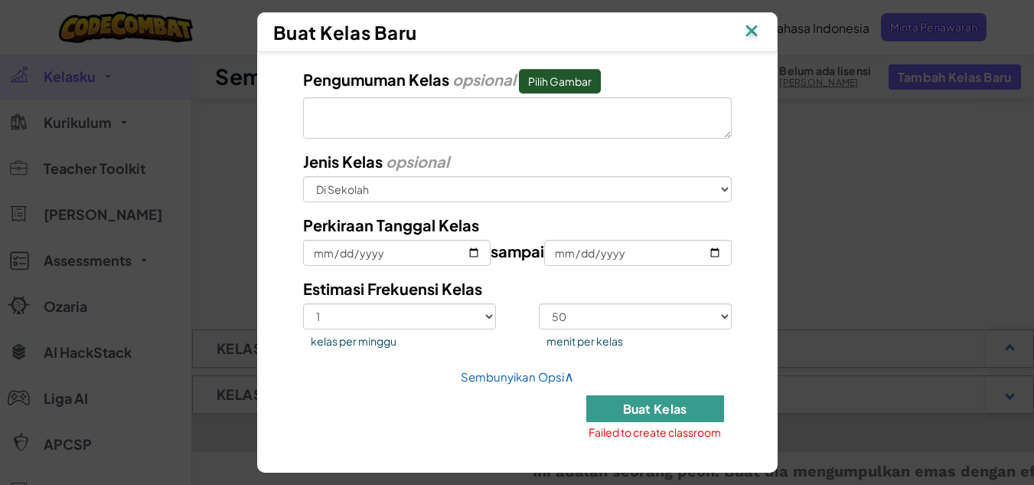
click at [620, 399] on button "Buat Kelas" at bounding box center [655, 408] width 138 height 27
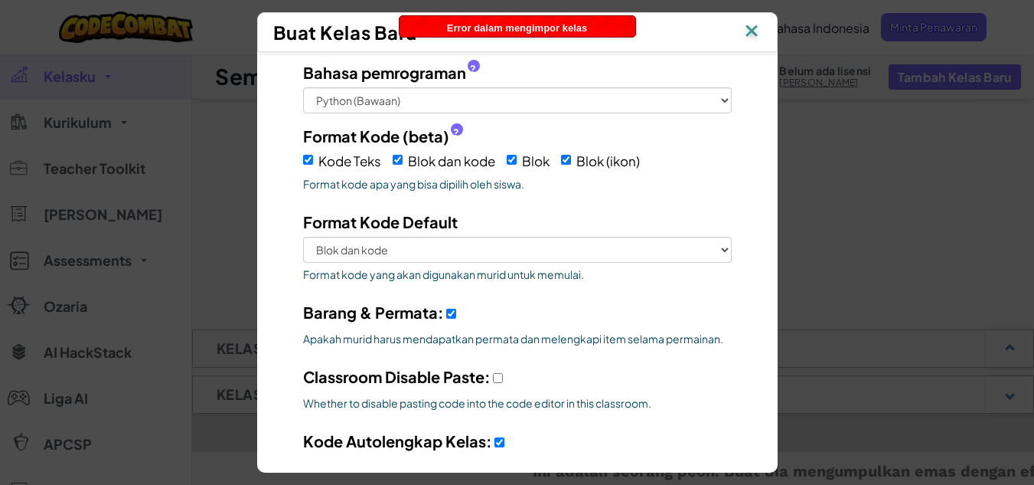
scroll to position [0, 0]
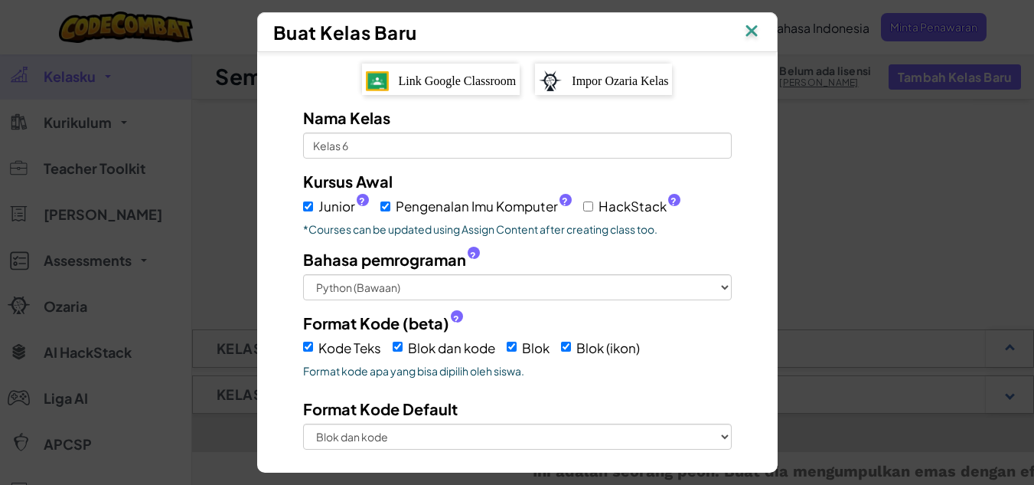
click at [463, 84] on span "Link Google Classroom" at bounding box center [458, 80] width 118 height 13
click at [638, 83] on span "Impor Ozaria Kelas" at bounding box center [620, 80] width 96 height 13
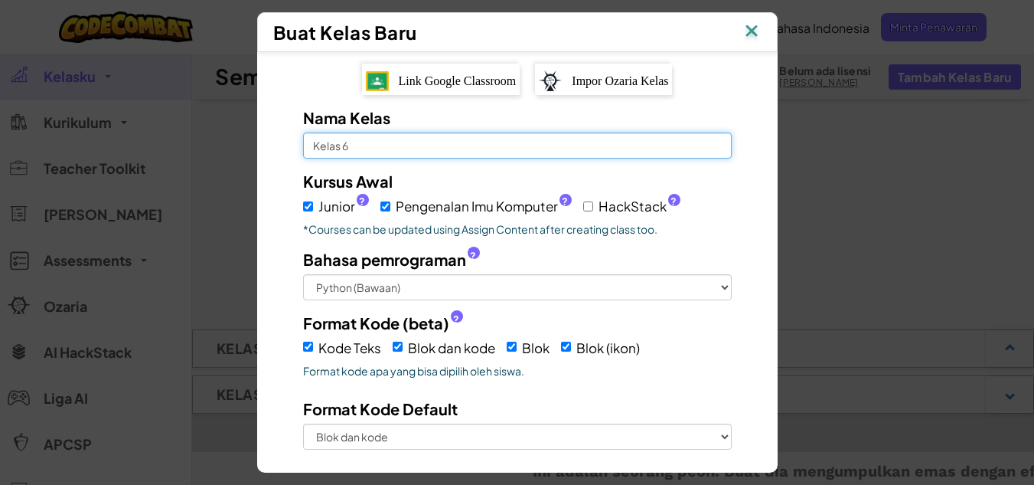
click at [443, 155] on input "Kelas 6" at bounding box center [517, 145] width 429 height 26
type input "Kelas Coding"
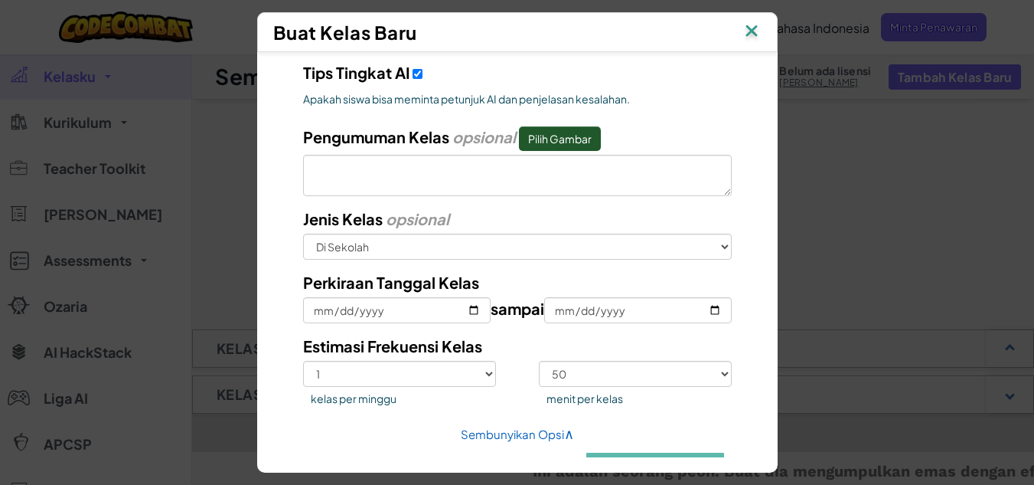
scroll to position [772, 0]
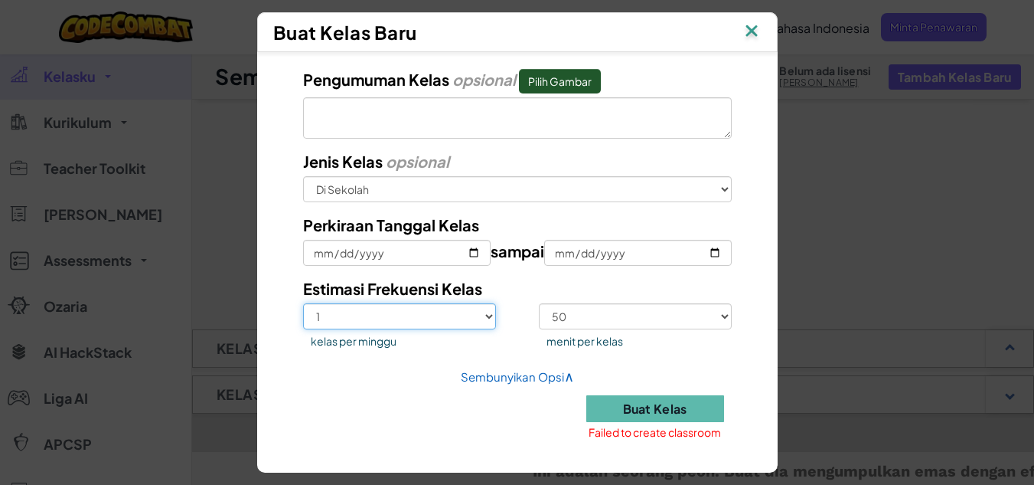
click at [482, 327] on select "1 2 3 4 5" at bounding box center [399, 316] width 193 height 26
click at [303, 303] on select "1 2 3 4 5" at bounding box center [399, 316] width 193 height 26
click at [465, 320] on select "1 2 3 4 5" at bounding box center [399, 316] width 193 height 26
select select "1"
click at [303, 303] on select "1 2 3 4 5" at bounding box center [399, 316] width 193 height 26
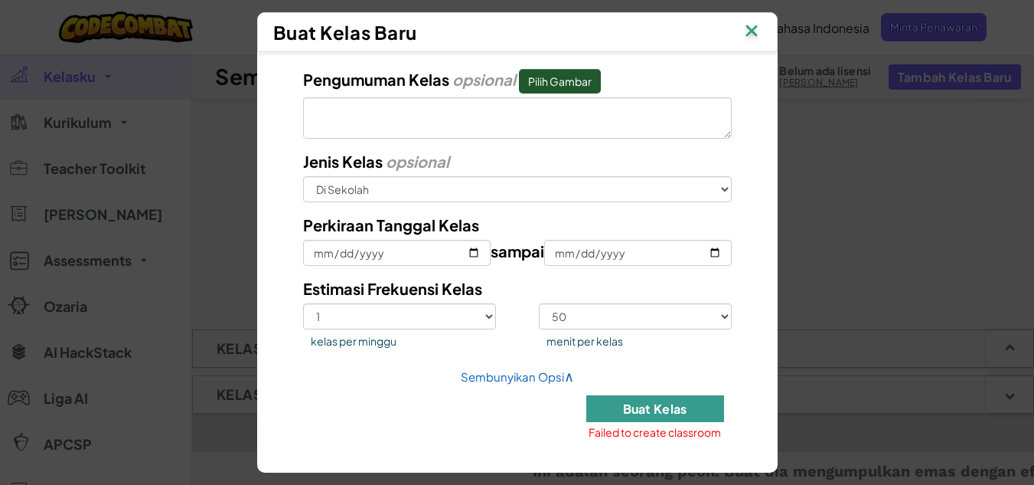
click at [624, 410] on button "Buat Kelas" at bounding box center [655, 408] width 138 height 27
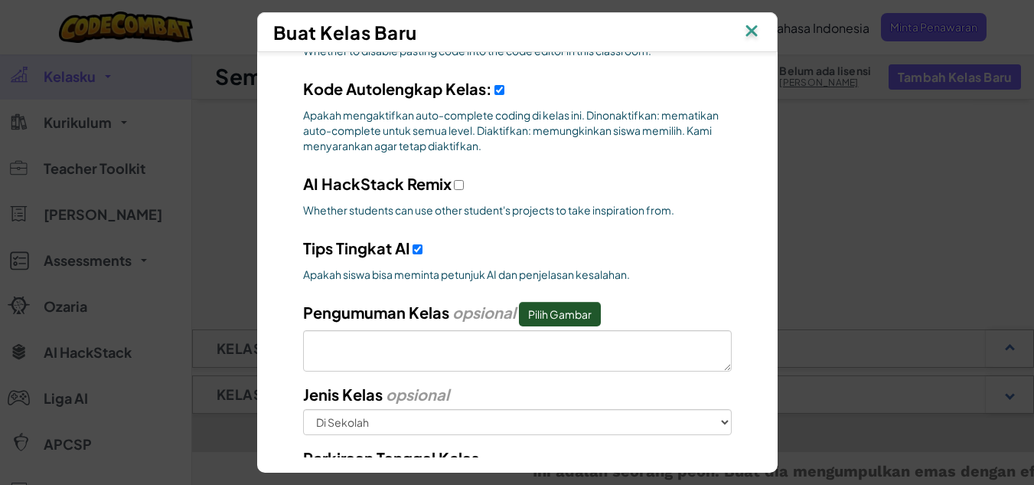
scroll to position [538, 0]
click at [413, 249] on input "AI HackStack Remix" at bounding box center [418, 250] width 10 height 10
checkbox input "false"
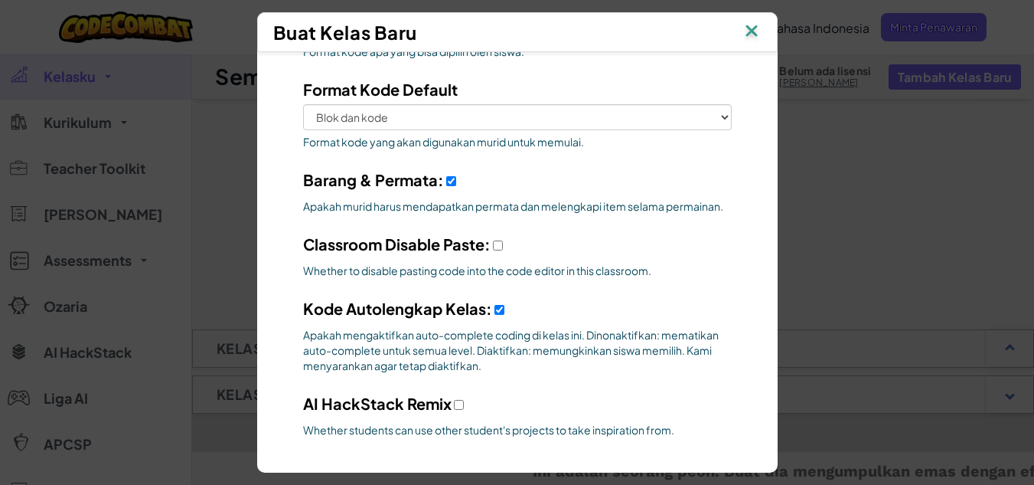
scroll to position [292, 0]
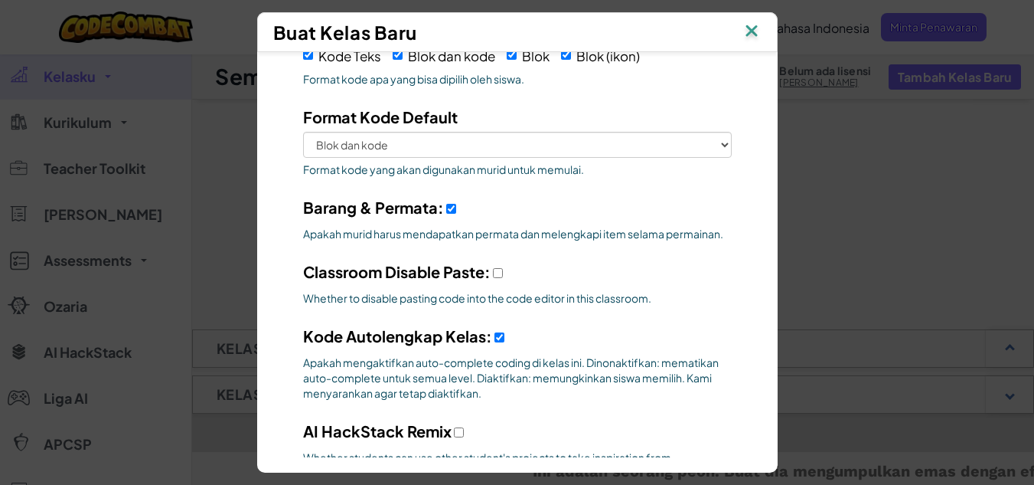
click at [435, 204] on span "Barang & Permata:" at bounding box center [373, 207] width 141 height 19
click at [446, 204] on input "Barang & Permata:" at bounding box center [451, 209] width 10 height 10
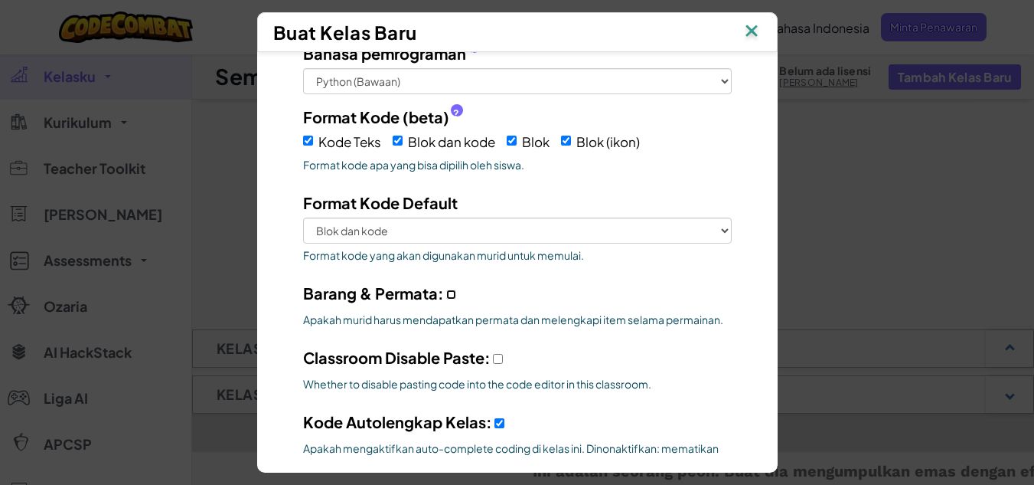
scroll to position [162, 0]
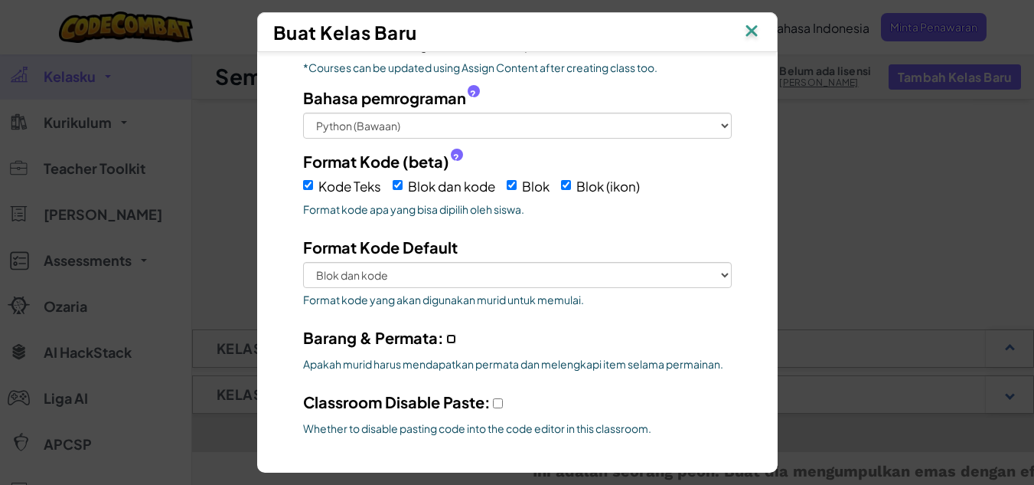
click at [446, 338] on input "Barang & Permata:" at bounding box center [451, 339] width 10 height 10
checkbox input "true"
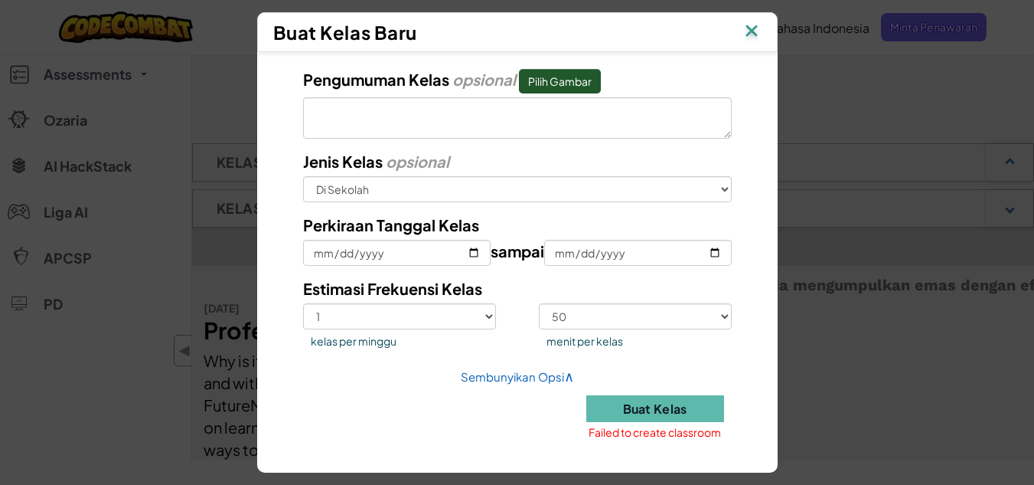
scroll to position [189, 0]
click at [628, 401] on button "Buat Kelas" at bounding box center [655, 408] width 138 height 27
click at [556, 380] on link "Sembunyikan Opsi ∧" at bounding box center [517, 376] width 113 height 15
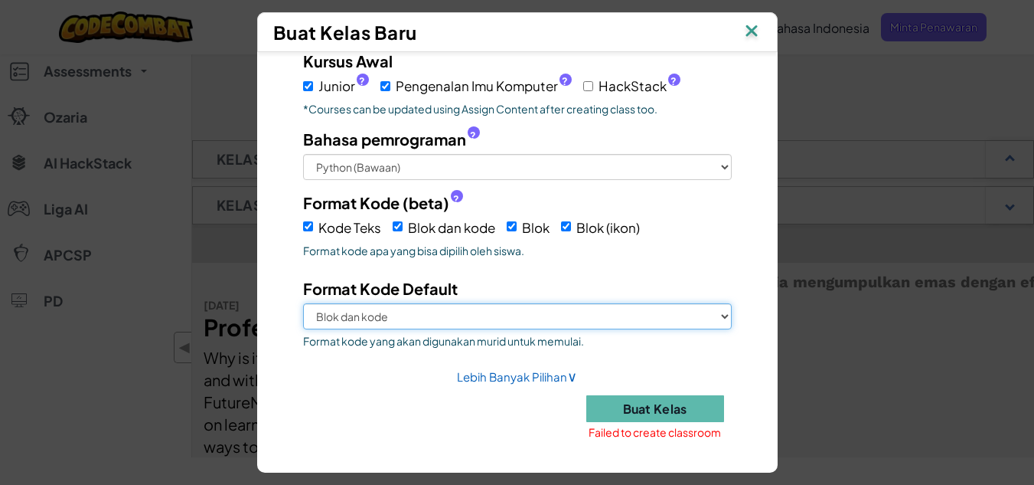
click at [677, 306] on select "Kode Teks Blok dan kode Blok Blok (ikon)" at bounding box center [517, 316] width 429 height 26
select select "text-code"
click at [303, 303] on select "Kode Teks Blok dan kode Blok Blok (ikon)" at bounding box center [517, 316] width 429 height 26
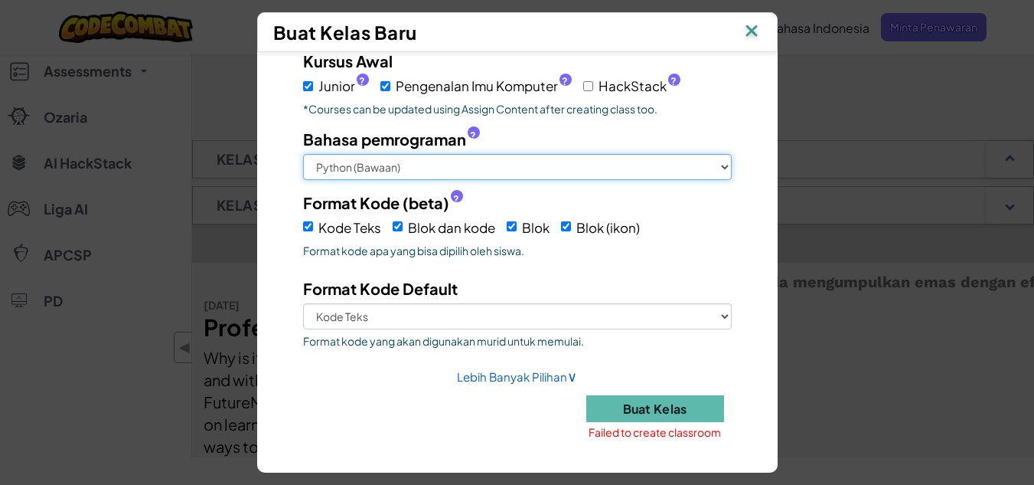
click at [542, 159] on select "Python (Bawaan) JavaScript C++ Java (Eksperimental)" at bounding box center [517, 167] width 429 height 26
click at [530, 175] on select "Python (Bawaan) JavaScript C++ Java (Eksperimental)" at bounding box center [517, 167] width 429 height 26
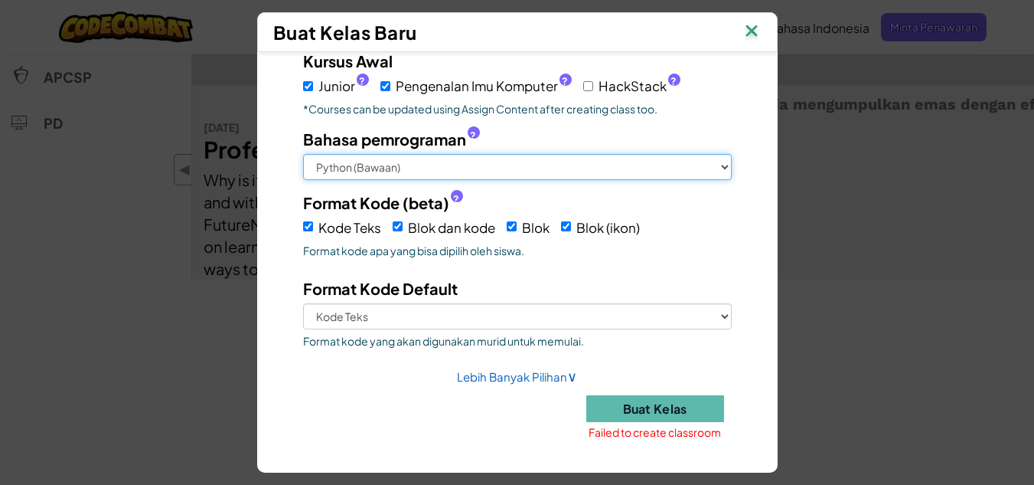
scroll to position [371, 0]
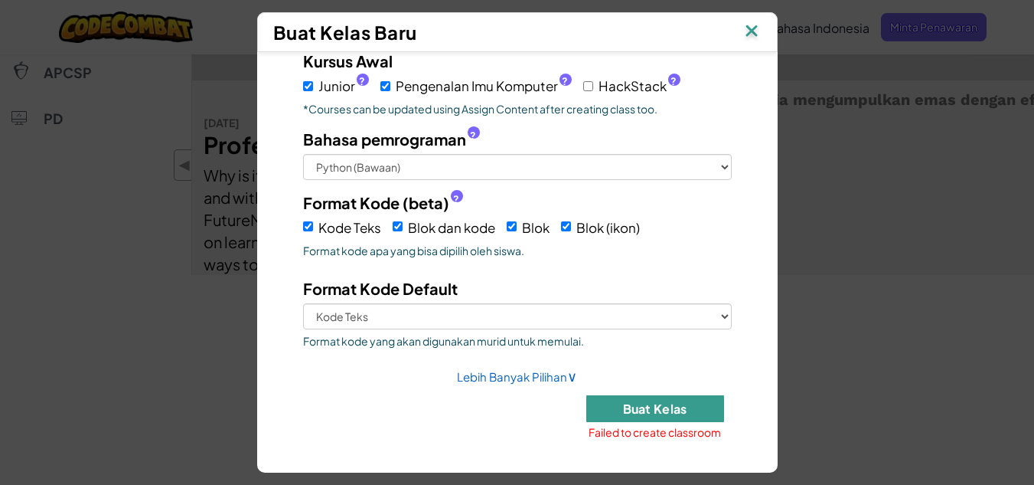
click at [638, 412] on button "Buat Kelas" at bounding box center [655, 408] width 138 height 27
click at [557, 381] on link "Lebih Banyak Pilihan ∨" at bounding box center [517, 376] width 120 height 15
select select "in-school"
select select "50"
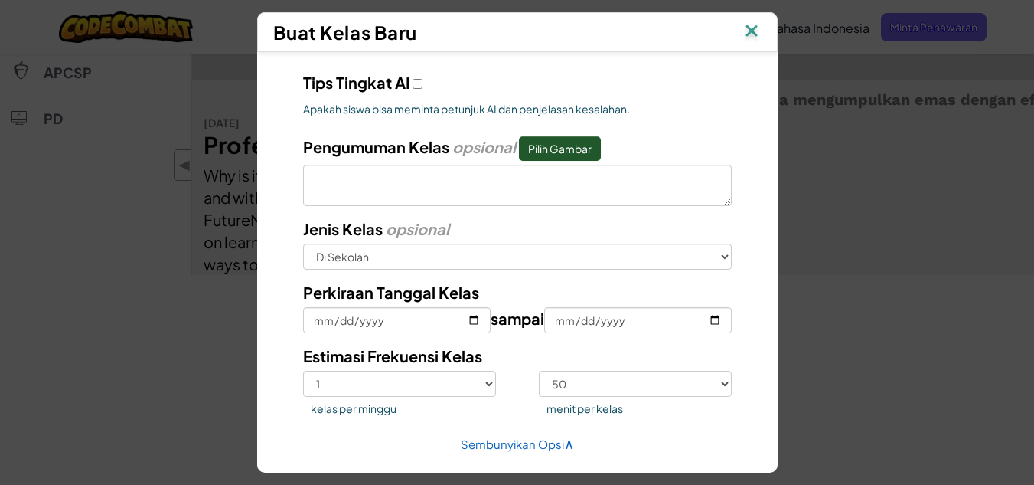
scroll to position [772, 0]
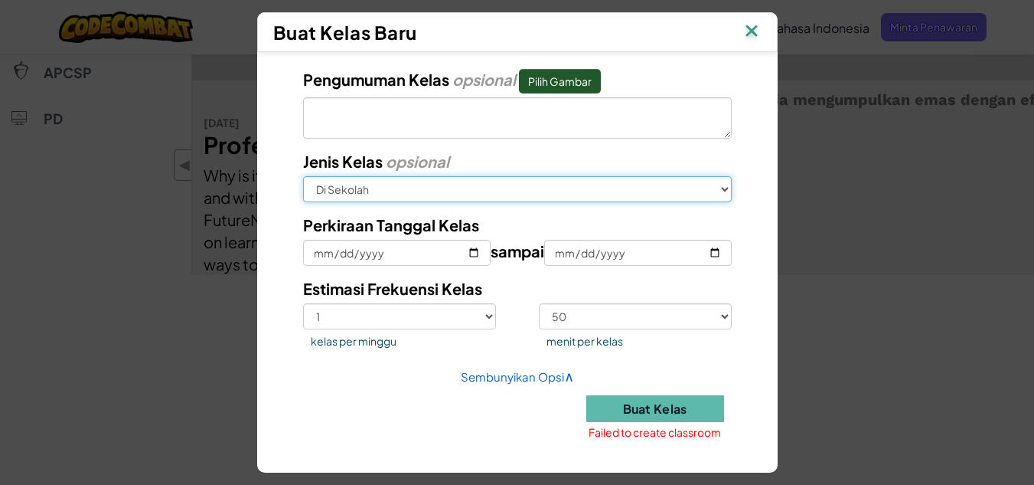
click at [523, 177] on select "Pilih opsi terbaik Di Sekolah Setelah Sekolah Online Perkemahan Sekolah di ruma…" at bounding box center [517, 189] width 429 height 26
select select "other"
click at [303, 176] on select "Pilih opsi terbaik Di Sekolah Setelah Sekolah Online Perkemahan Sekolah di ruma…" at bounding box center [517, 189] width 429 height 26
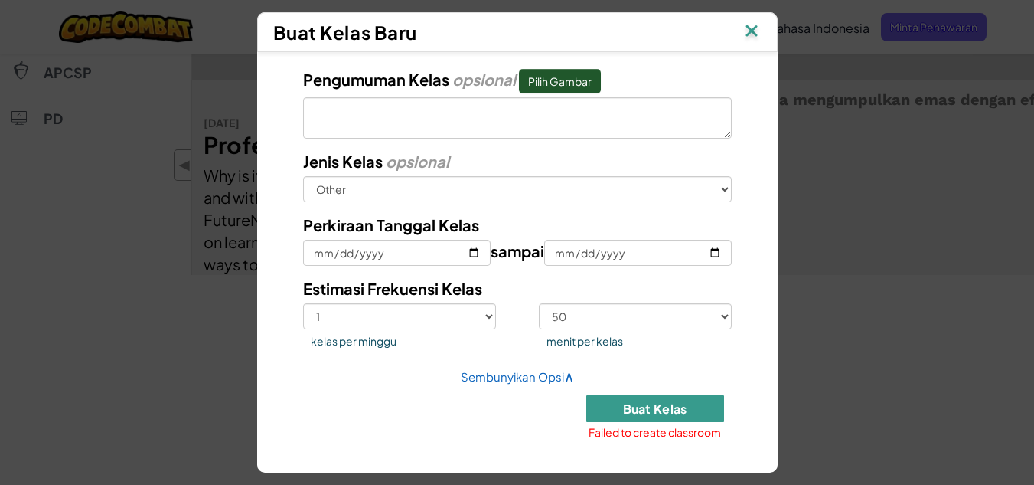
click at [625, 419] on button "Buat Kelas" at bounding box center [655, 408] width 138 height 27
click at [751, 37] on img at bounding box center [752, 32] width 20 height 23
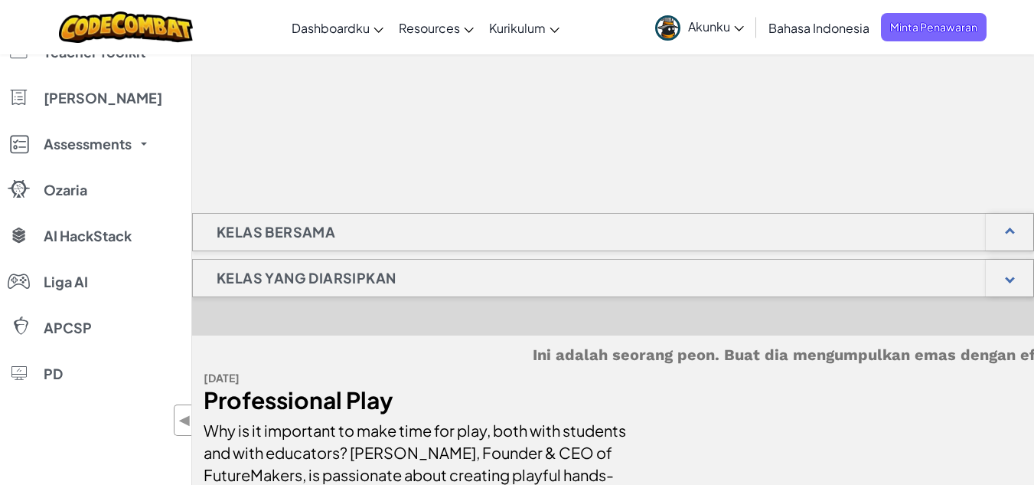
scroll to position [0, 0]
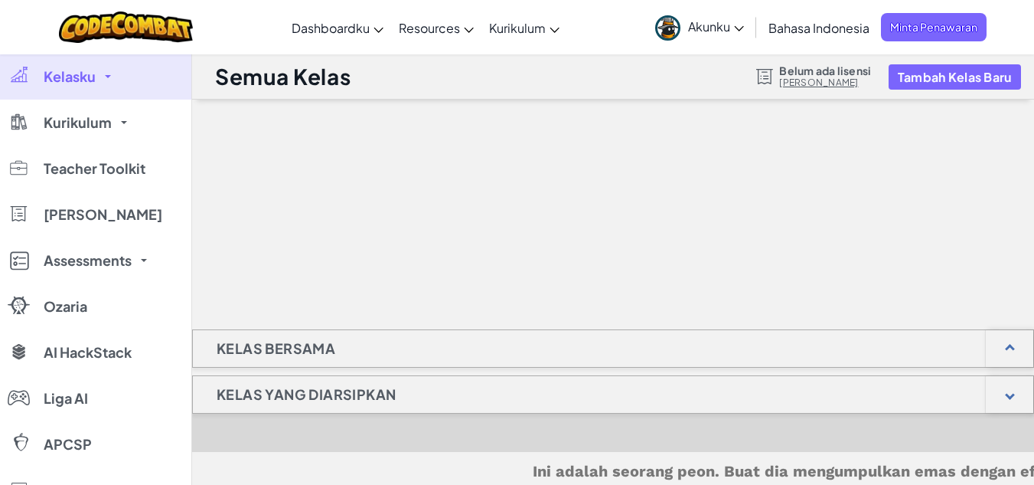
click at [420, 394] on div "Kelas yang Diarsipkan" at bounding box center [613, 394] width 842 height 38
click at [795, 87] on link "Minta Lisensi" at bounding box center [825, 83] width 92 height 12
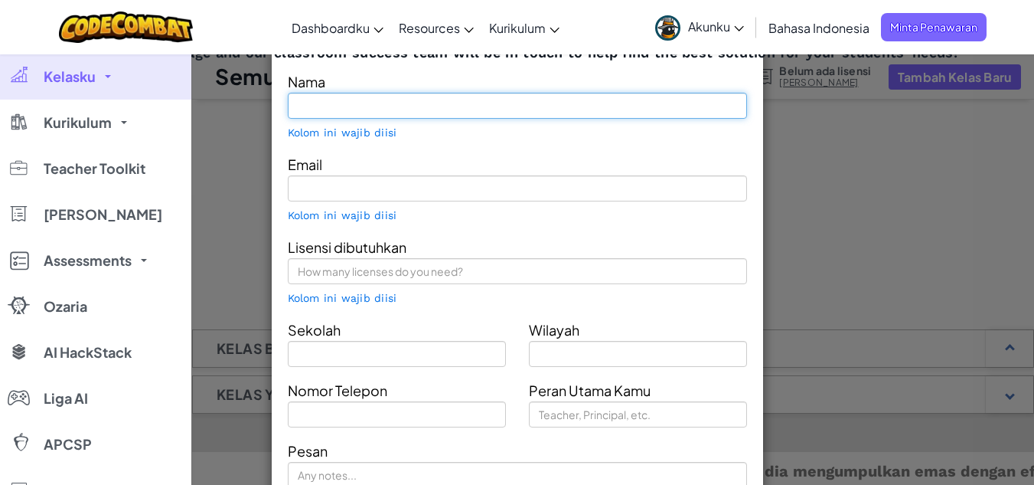
click at [368, 100] on input "text" at bounding box center [517, 106] width 459 height 26
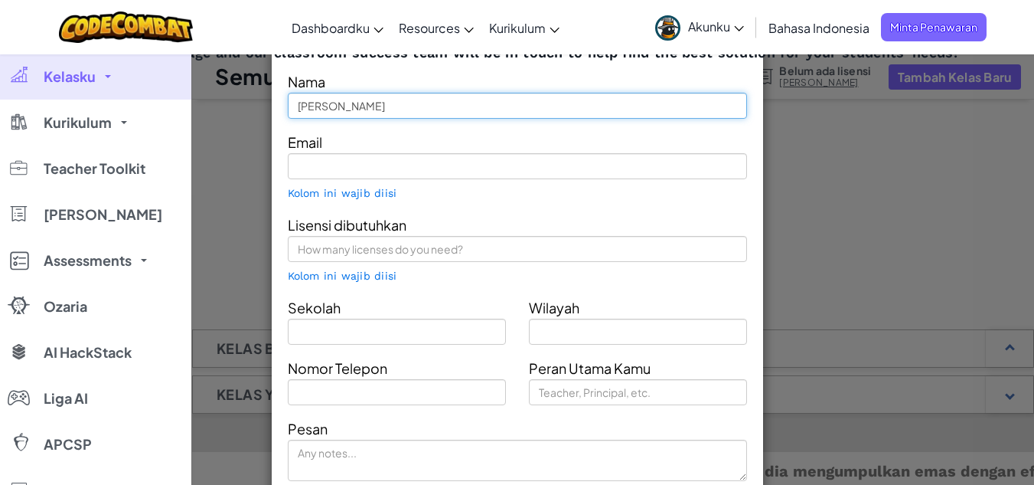
type input "Jun Taneo"
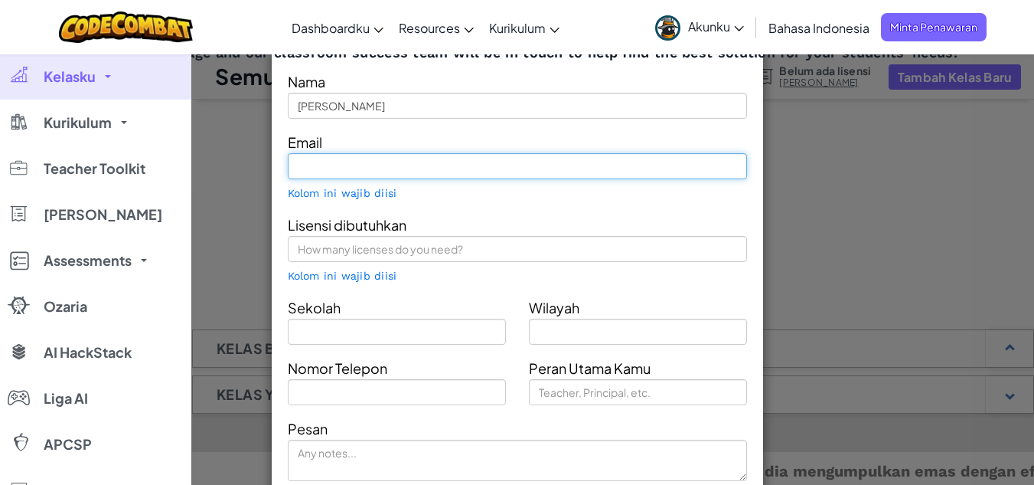
click at [352, 165] on input "text" at bounding box center [517, 166] width 459 height 26
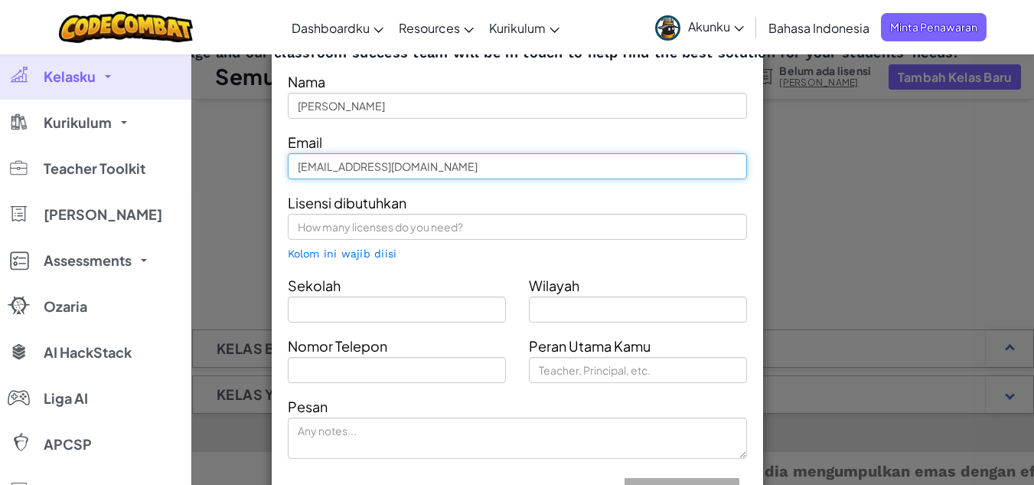
type input "jhuntaneo92@gmail.com"
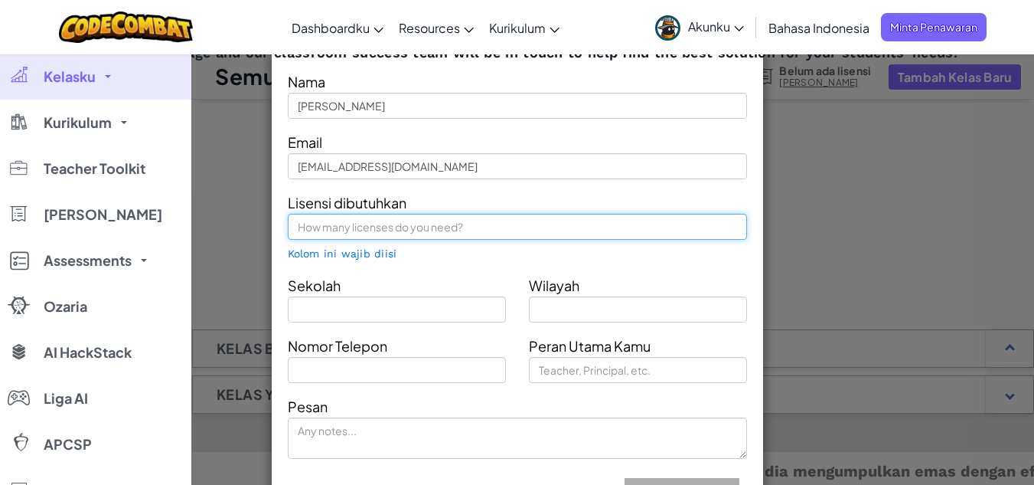
click at [493, 226] on input "text" at bounding box center [517, 227] width 459 height 26
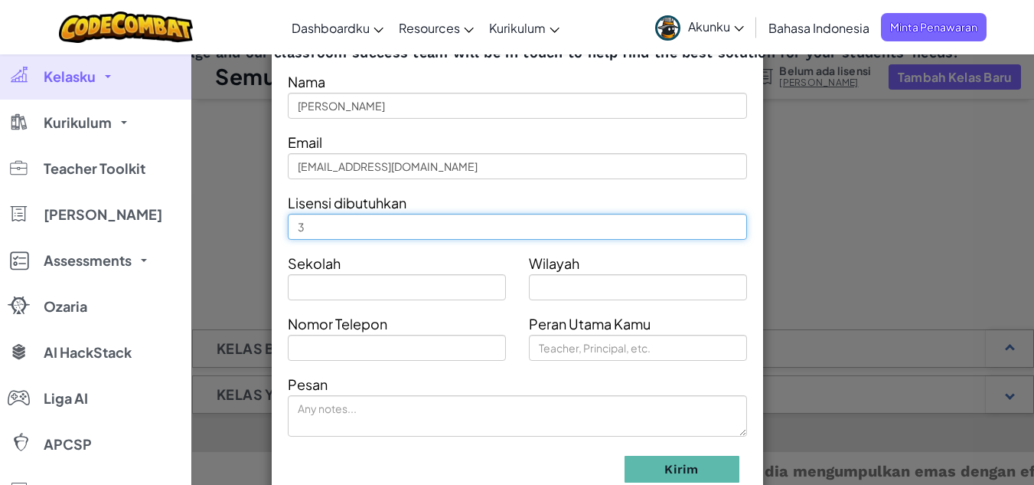
type input "3"
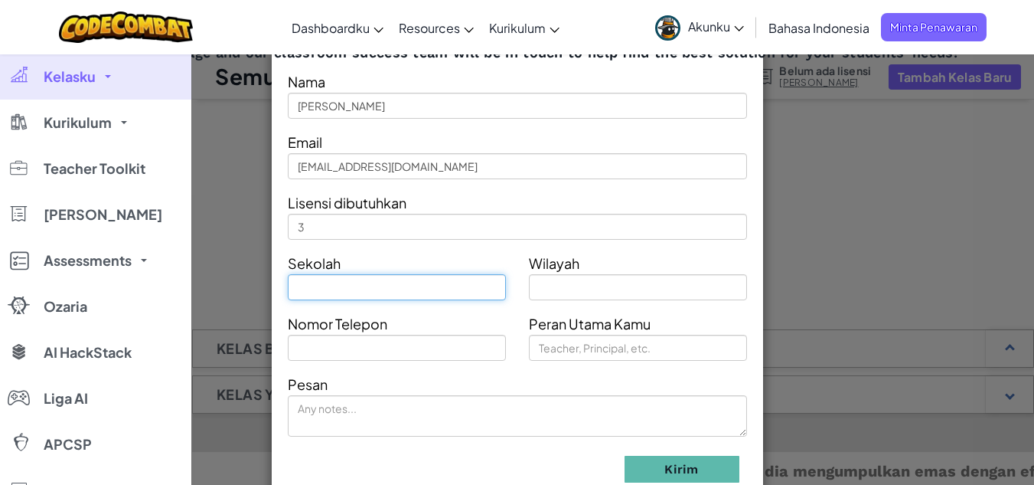
click at [439, 282] on input "text" at bounding box center [397, 287] width 218 height 26
type input "Kasih Immanuel School"
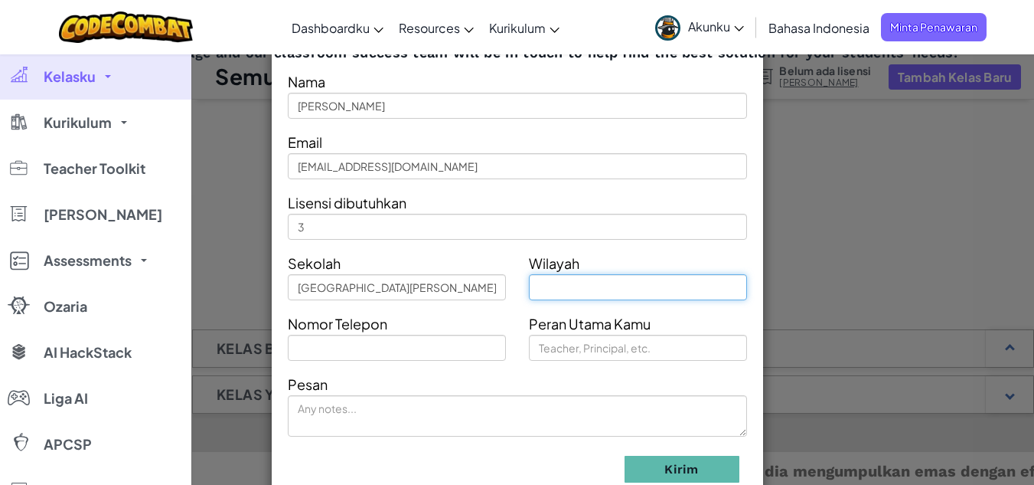
click at [592, 282] on input "text" at bounding box center [638, 287] width 218 height 26
type input "[GEOGRAPHIC_DATA]"
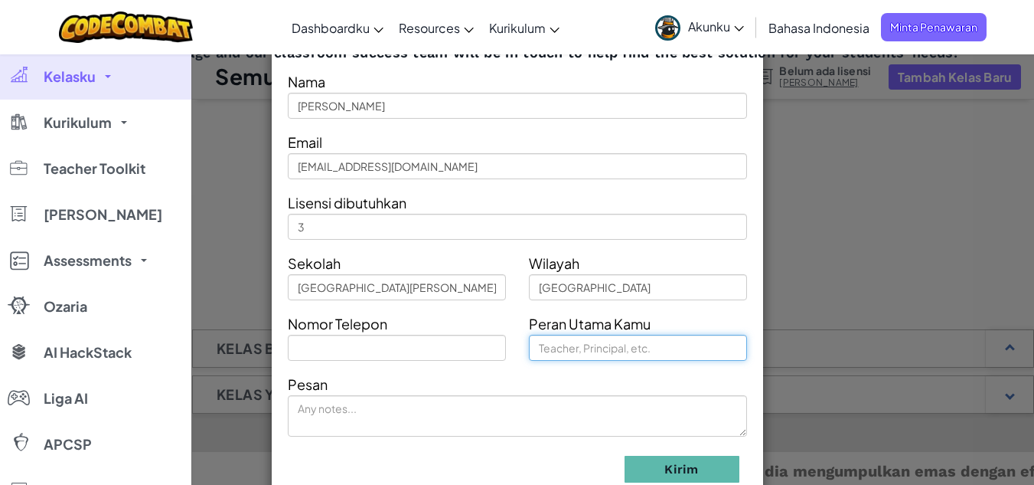
click at [597, 344] on input "text" at bounding box center [638, 348] width 218 height 26
type input "Teacher"
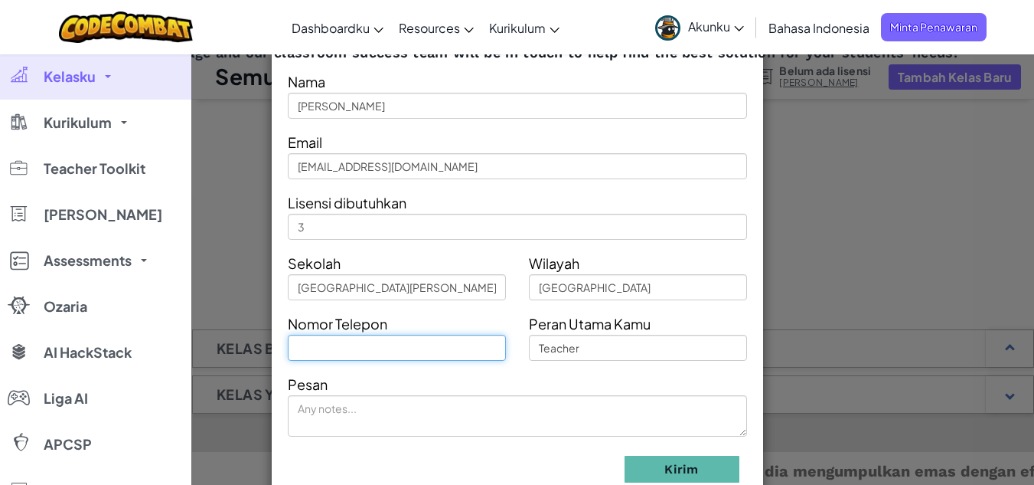
click at [408, 350] on input "text" at bounding box center [397, 348] width 218 height 26
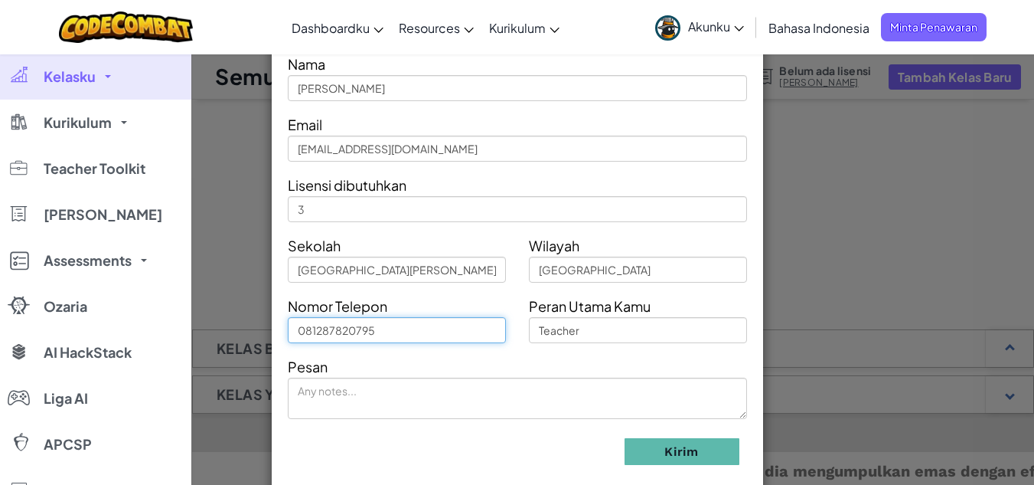
scroll to position [34, 0]
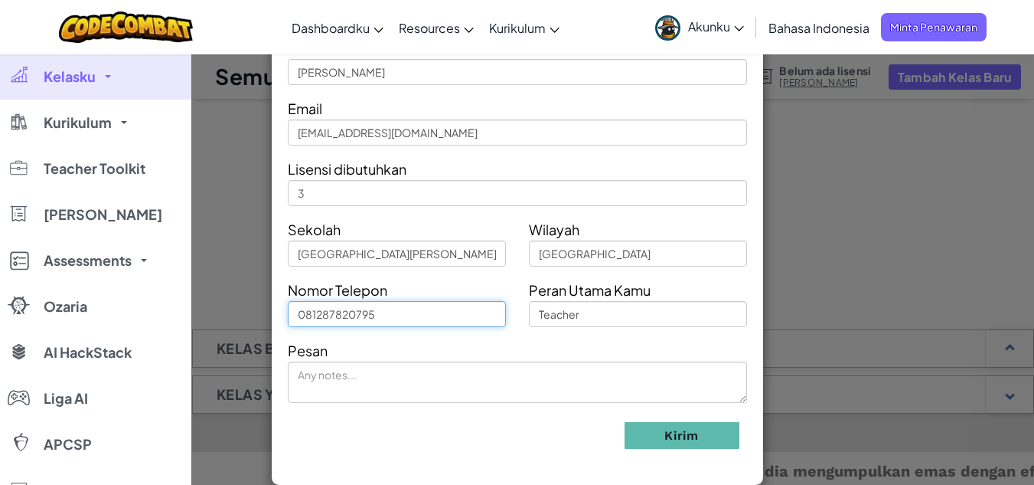
type input "081287820795"
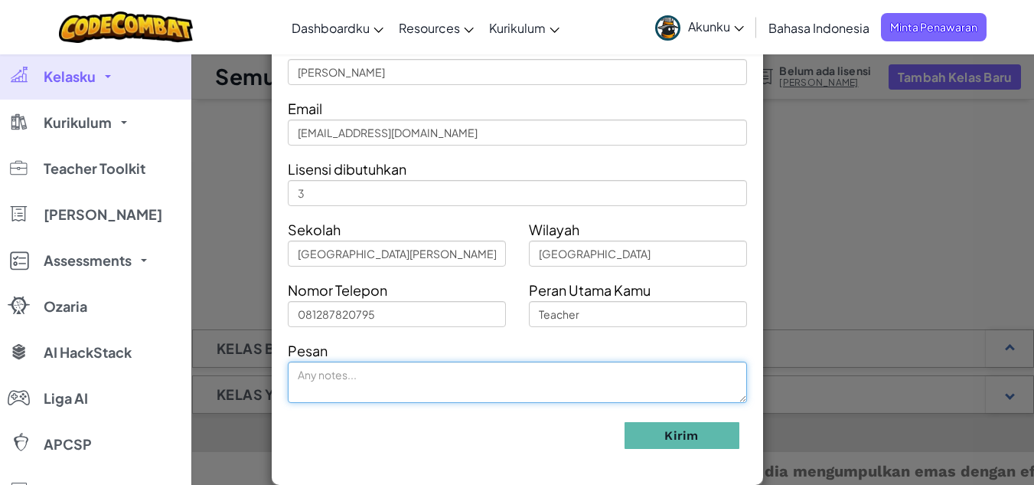
click at [413, 372] on textarea at bounding box center [517, 381] width 459 height 41
type textarea "nothing"
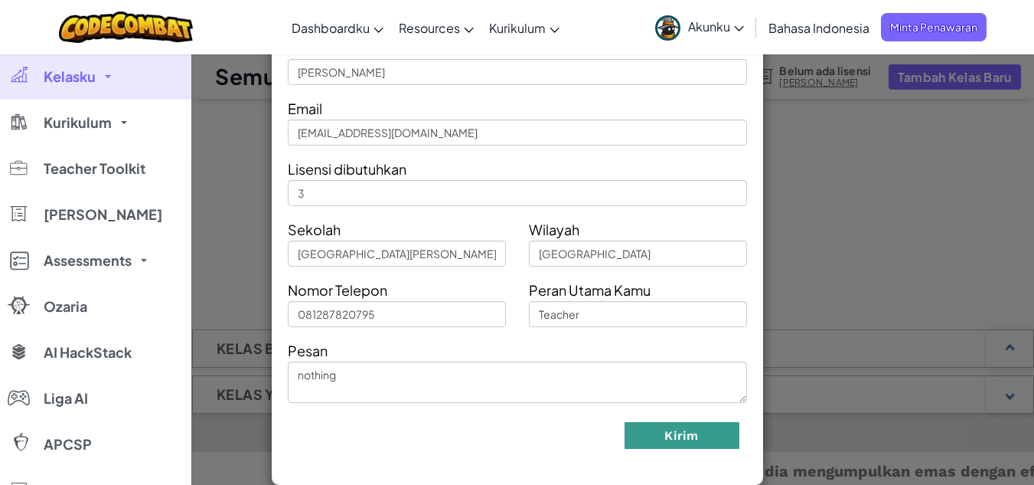
click at [638, 434] on button "Kirim" at bounding box center [682, 435] width 115 height 27
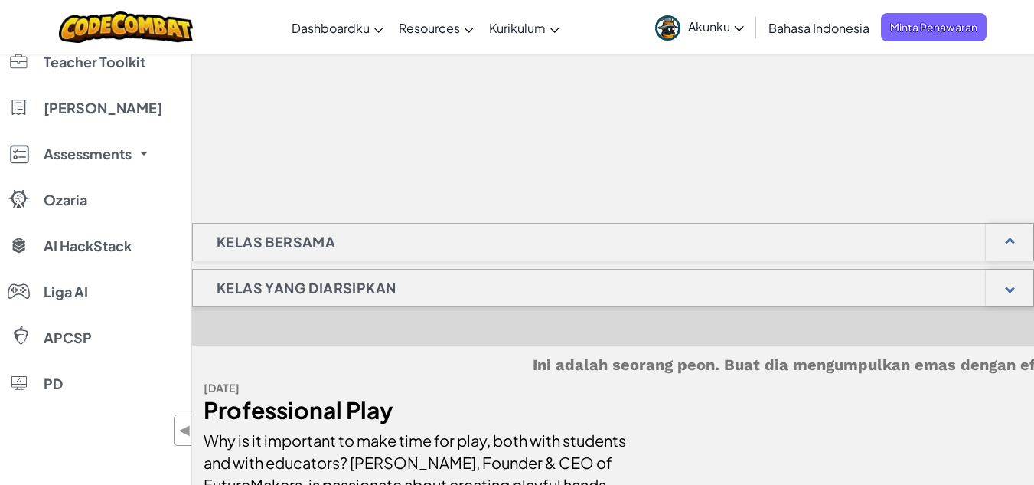
scroll to position [0, 0]
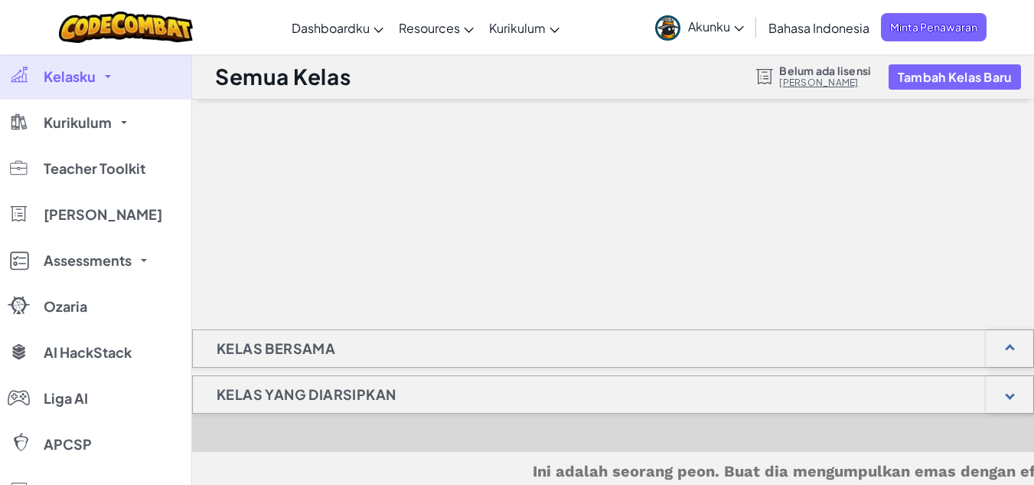
click at [746, 21] on link "Akunku" at bounding box center [700, 27] width 104 height 48
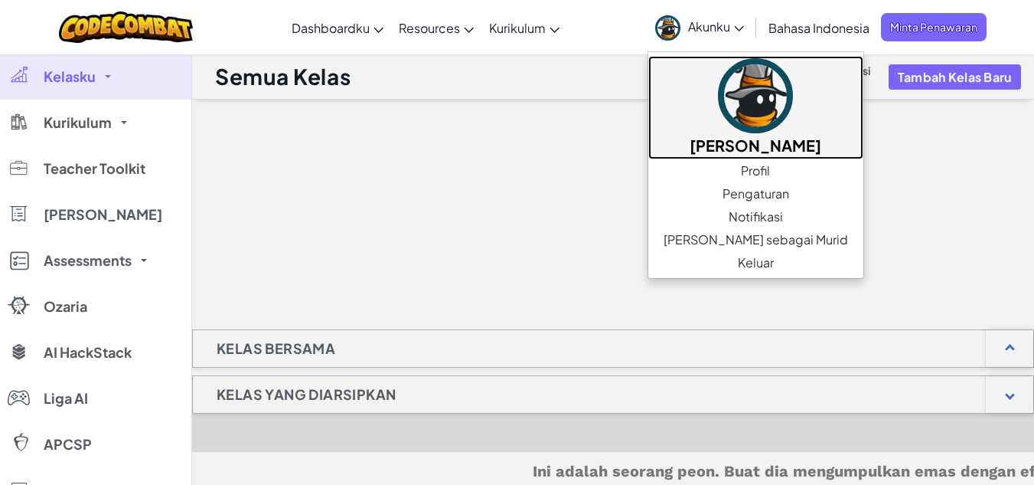
click at [755, 155] on h5 "[PERSON_NAME]" at bounding box center [756, 145] width 184 height 24
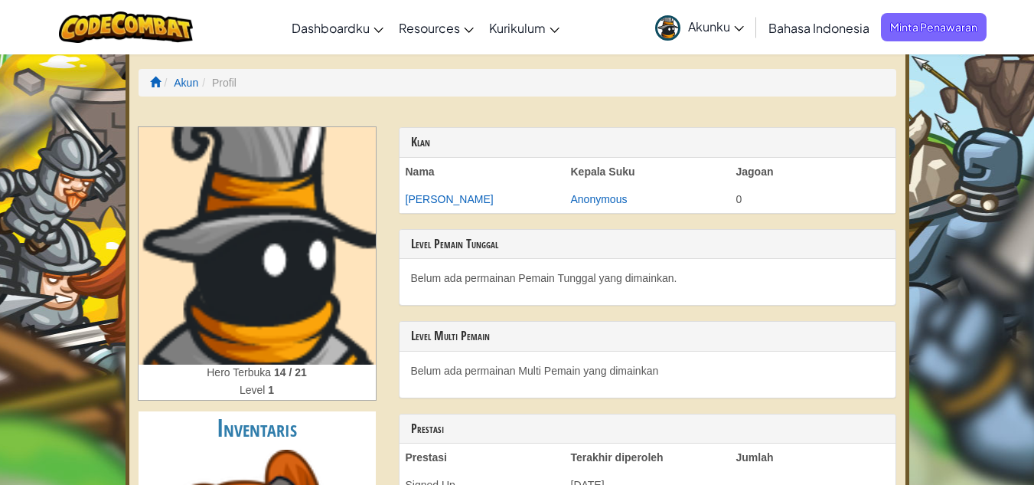
click at [746, 28] on link "Akunku" at bounding box center [700, 27] width 104 height 48
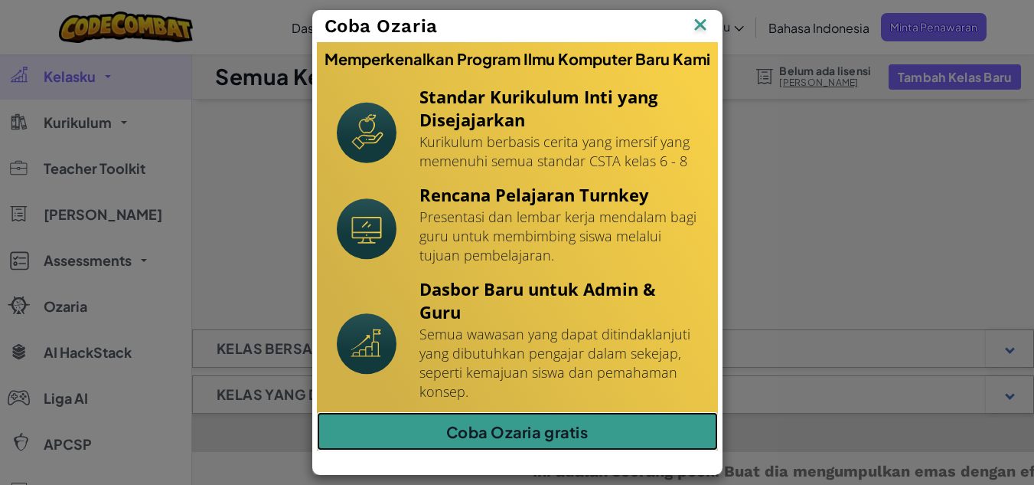
click at [576, 416] on link "Coba Ozaria gratis" at bounding box center [517, 431] width 401 height 38
click at [523, 426] on link "Coba Ozaria gratis" at bounding box center [517, 431] width 401 height 38
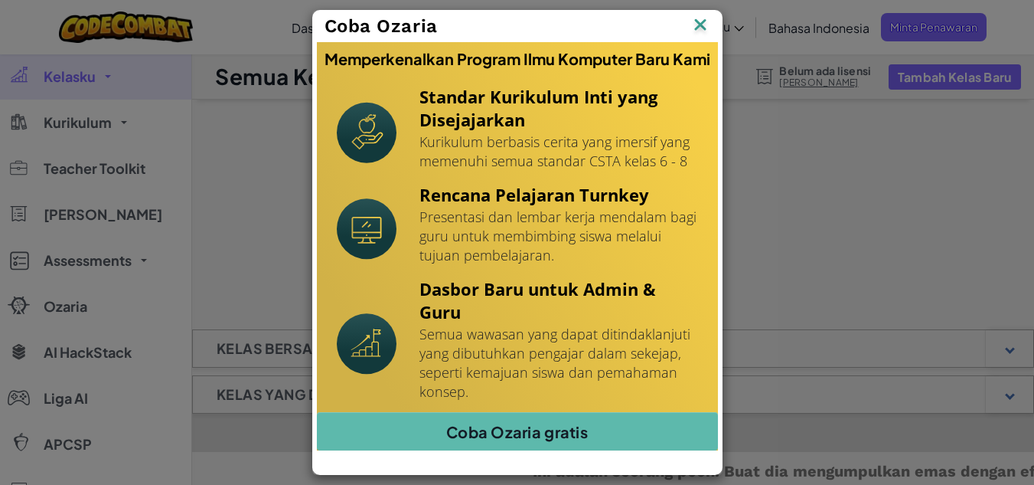
click at [0, 0] on img at bounding box center [0, 0] width 0 height 0
